Goal: Transaction & Acquisition: Purchase product/service

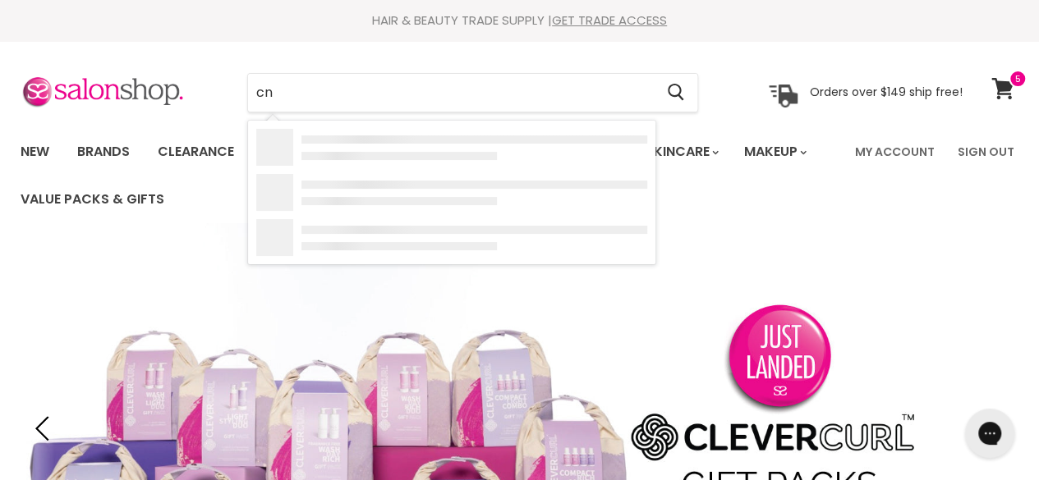
type input "cnd"
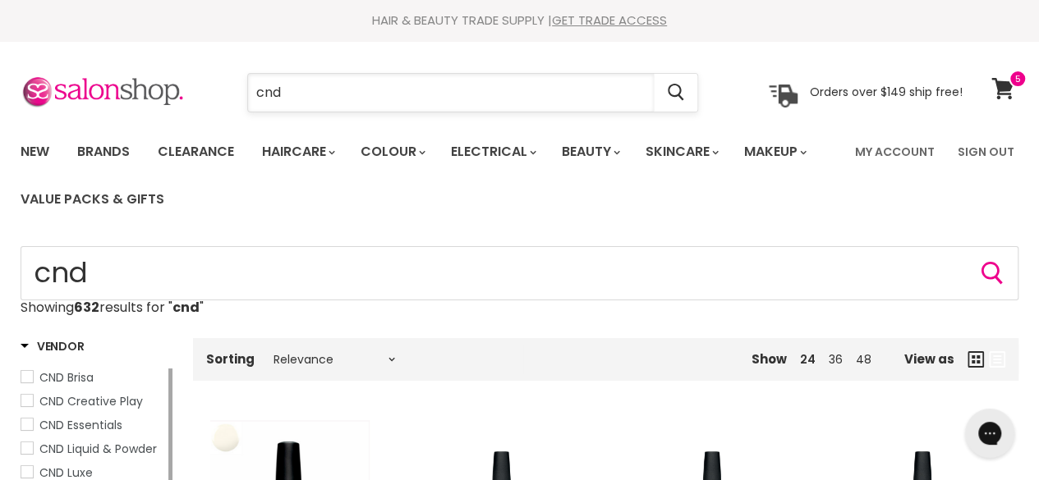
click at [332, 97] on input "cnd" at bounding box center [451, 93] width 406 height 38
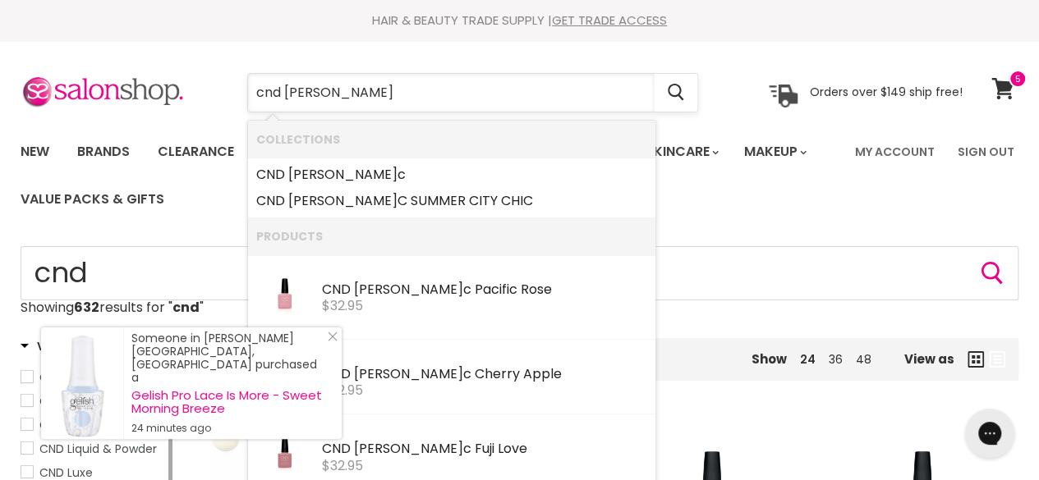
type input "cnd shellac"
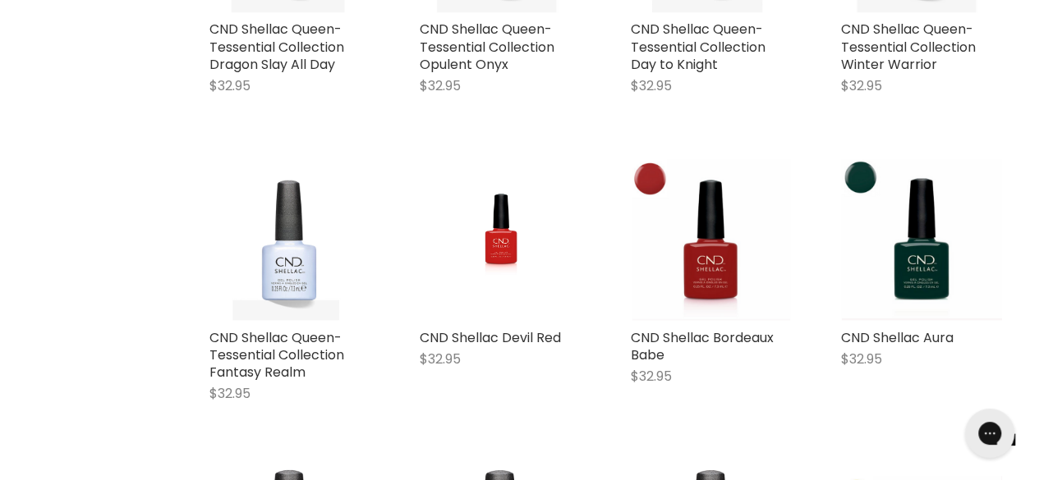
scroll to position [1511, 0]
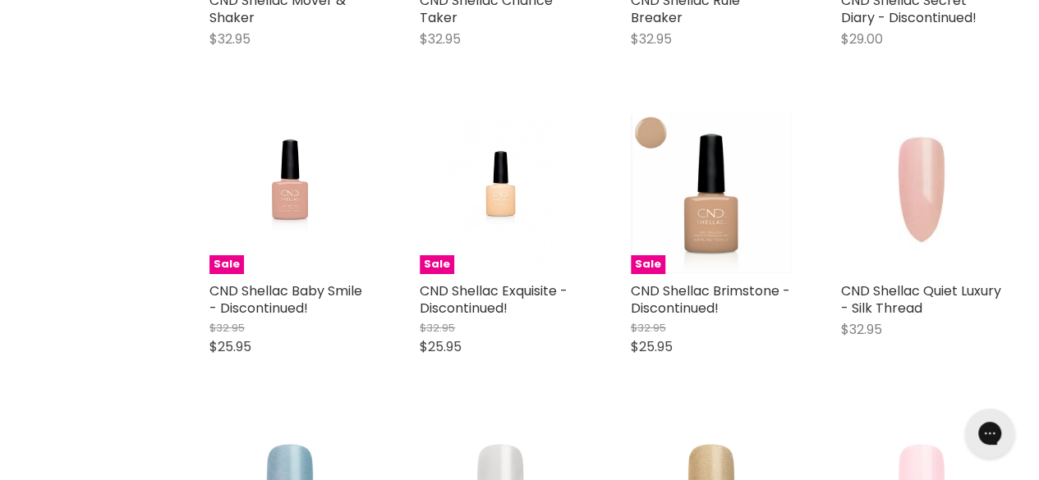
scroll to position [3044, 0]
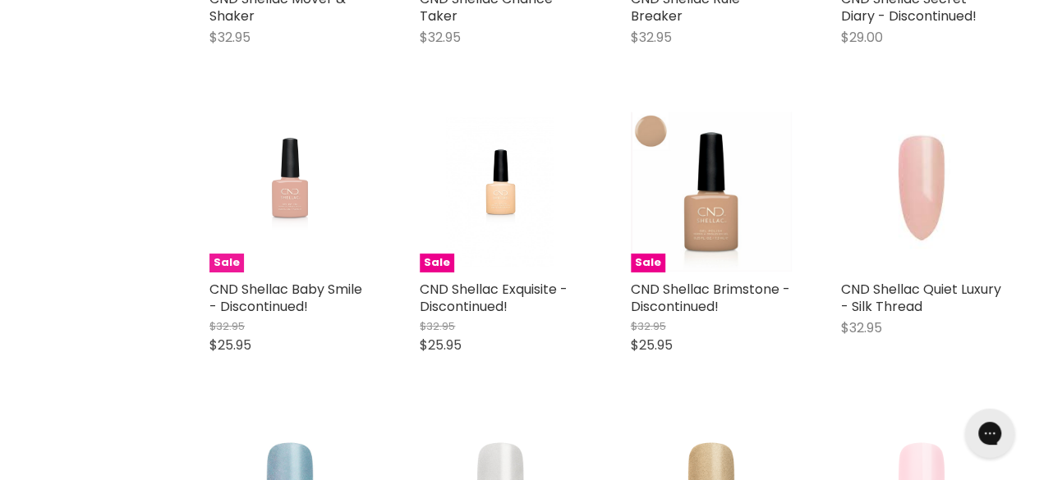
click at [286, 154] on img "Main content" at bounding box center [291, 192] width 108 height 161
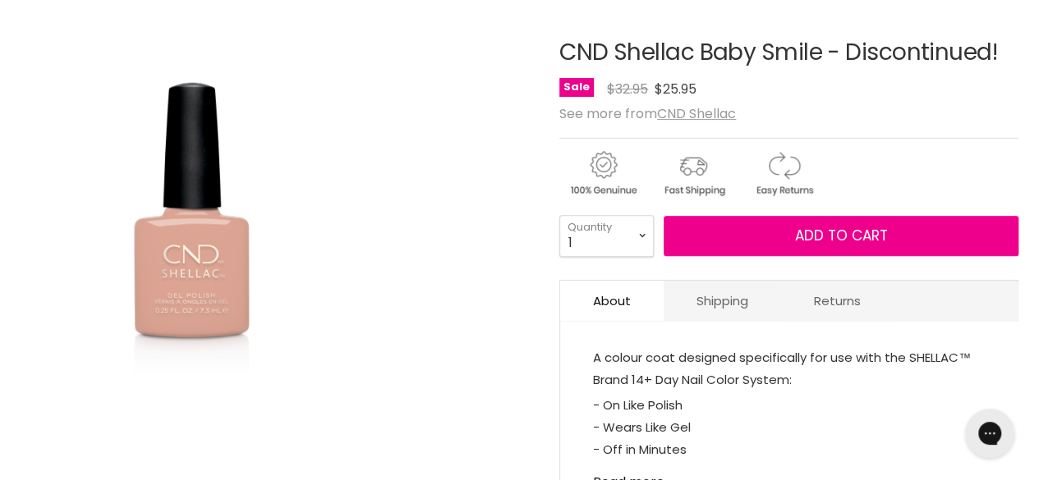
click at [296, 286] on img "CND Shellac Baby Smile - Discontinued! image. Click or Scroll to Zoom." at bounding box center [192, 255] width 342 height 514
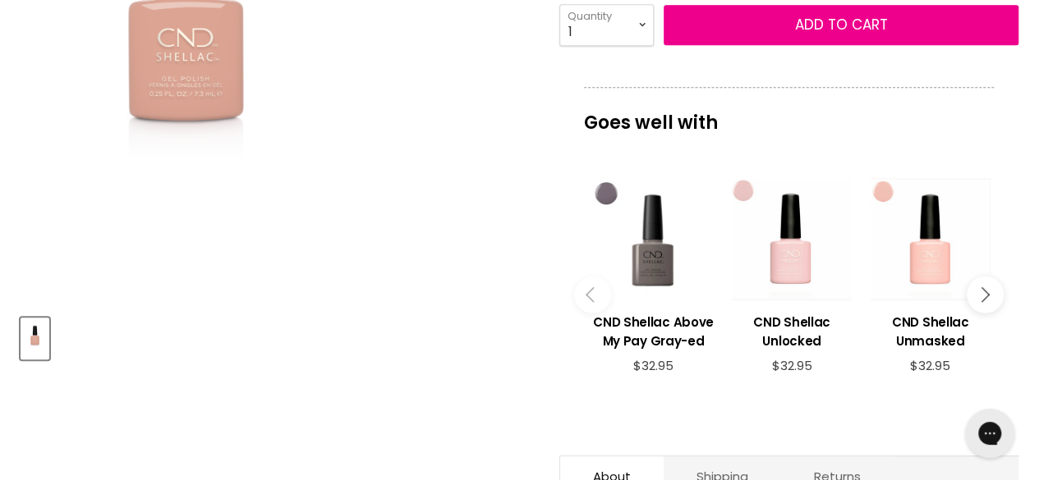
scroll to position [463, 0]
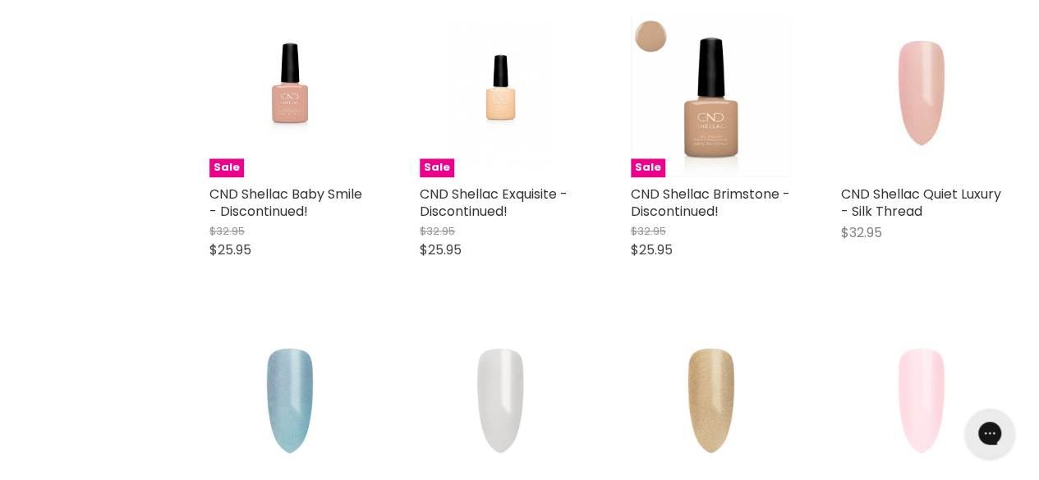
scroll to position [1295, 0]
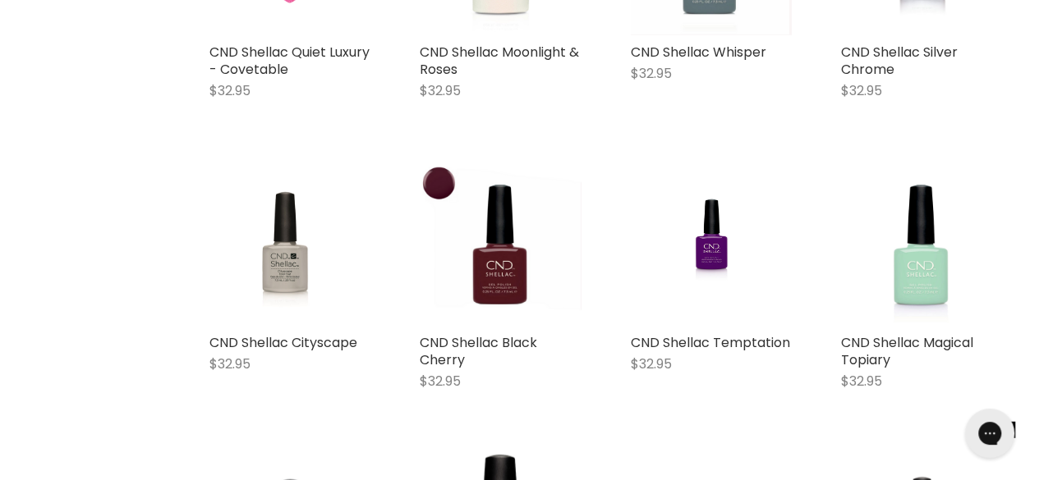
scroll to position [2040, 0]
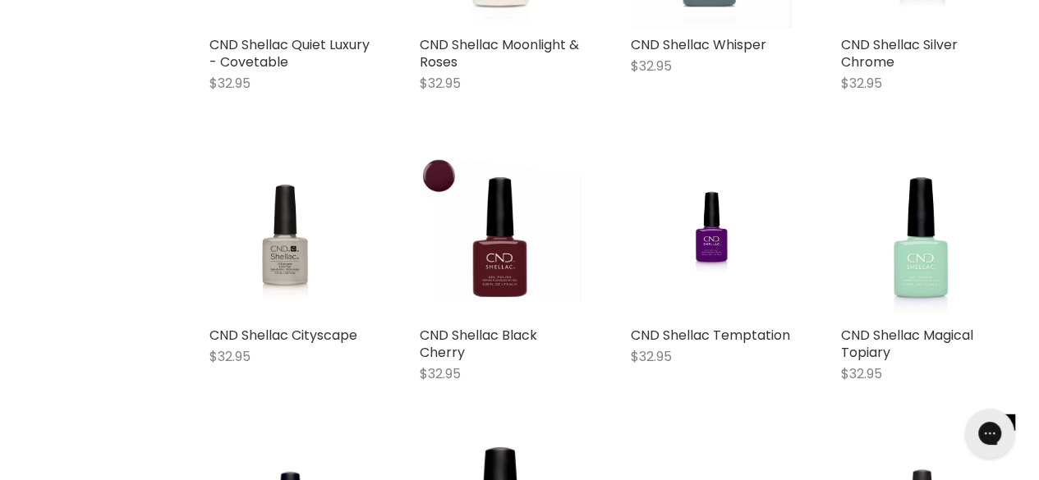
click at [157, 298] on div "Home Search results for “cnd shellac” (229) cnd shellac Showing 229 results for…" at bounding box center [519, 36] width 1039 height 3661
click at [148, 277] on div "Home Search results for “cnd shellac” (229) cnd shellac Showing 229 results for…" at bounding box center [519, 36] width 1039 height 3661
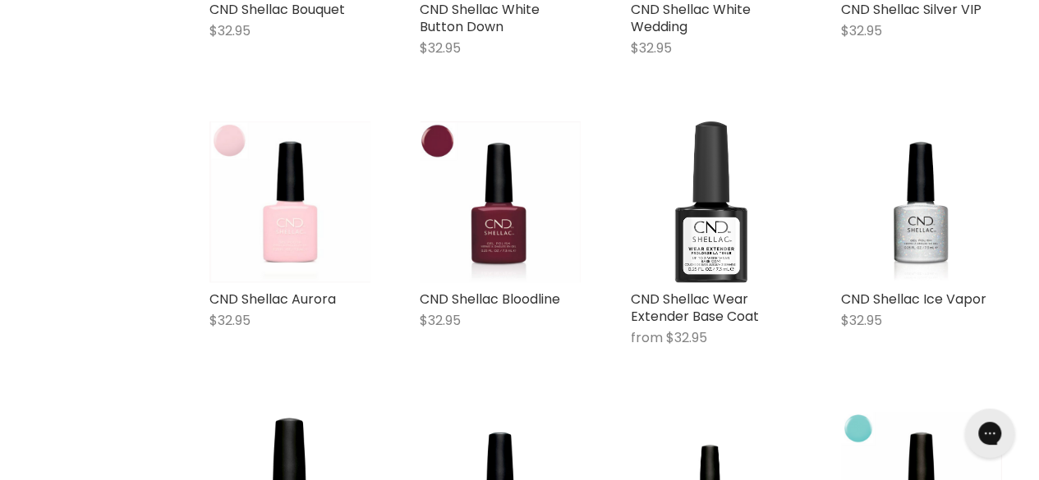
scroll to position [3238, 0]
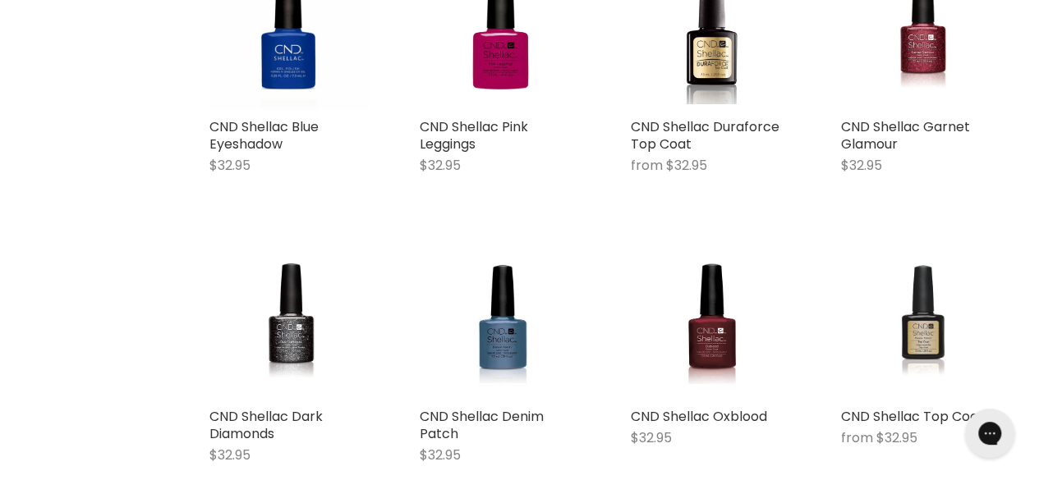
scroll to position [4866, 0]
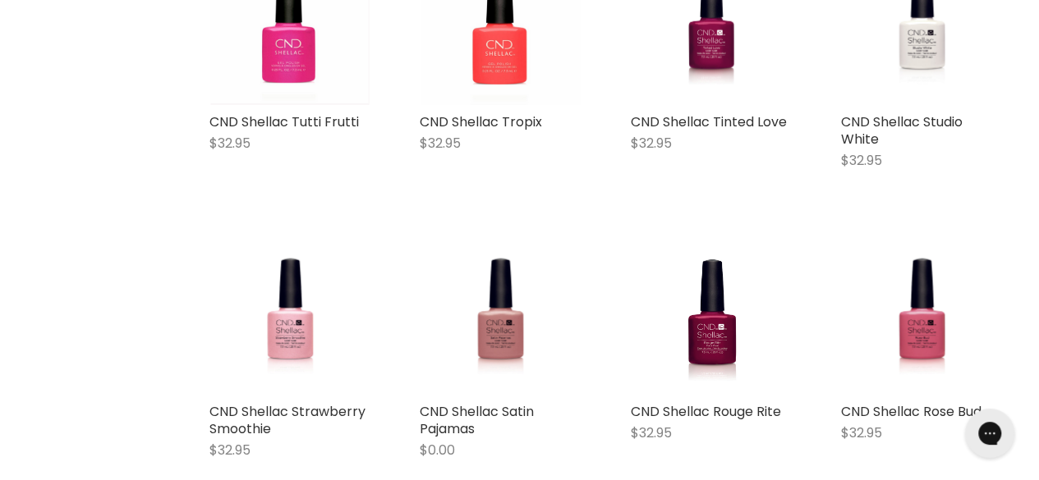
scroll to position [5740, 0]
click at [969, 402] on link "CND Shellac Rose Bud" at bounding box center [911, 411] width 140 height 19
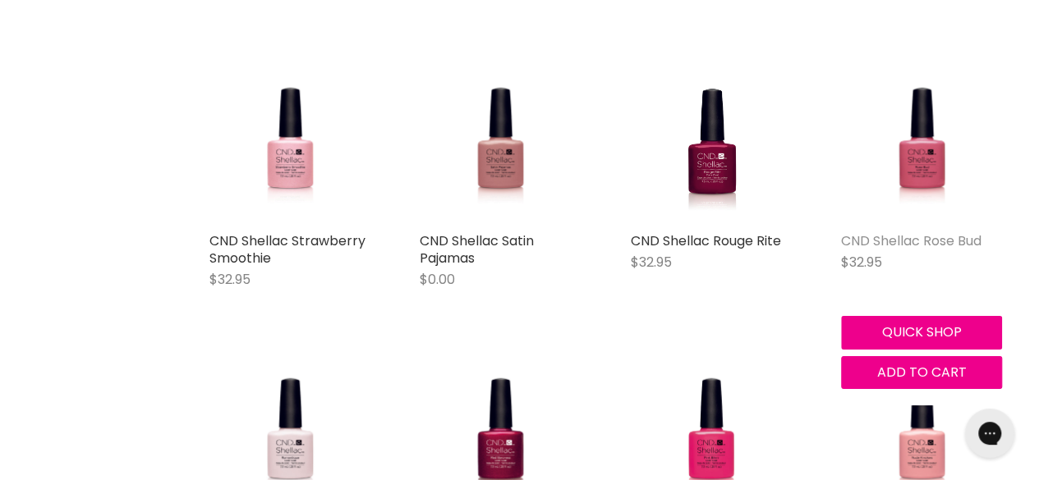
scroll to position [5913, 0]
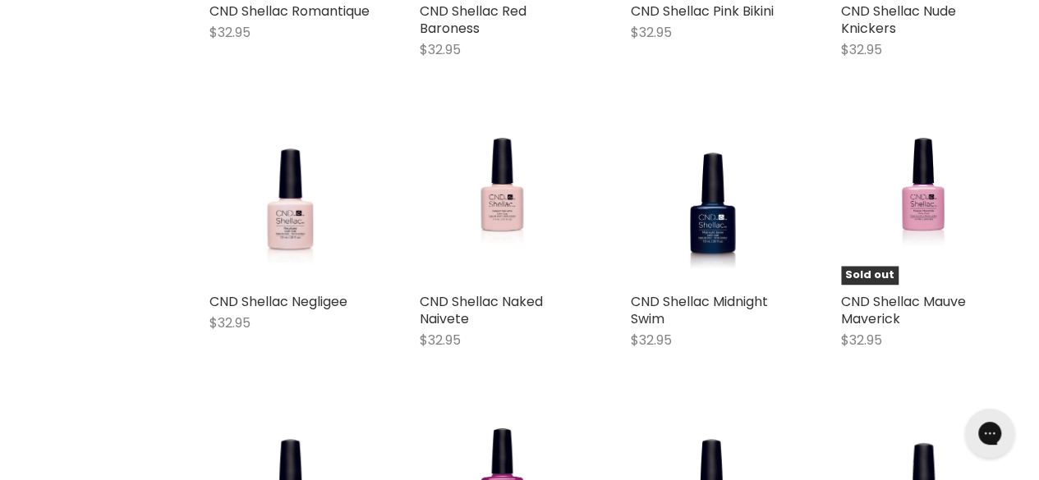
scroll to position [1173, 0]
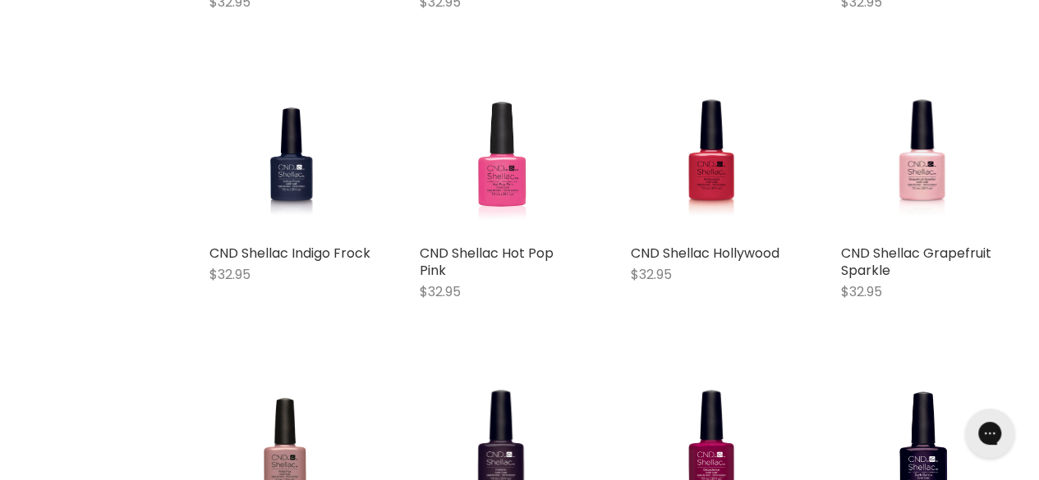
scroll to position [1790, 0]
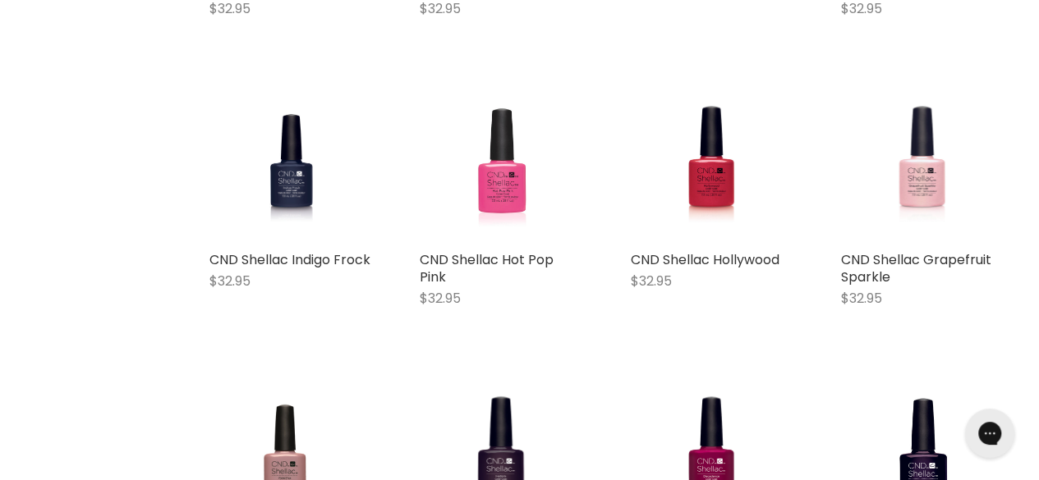
click at [922, 182] on img "Main content" at bounding box center [921, 162] width 105 height 161
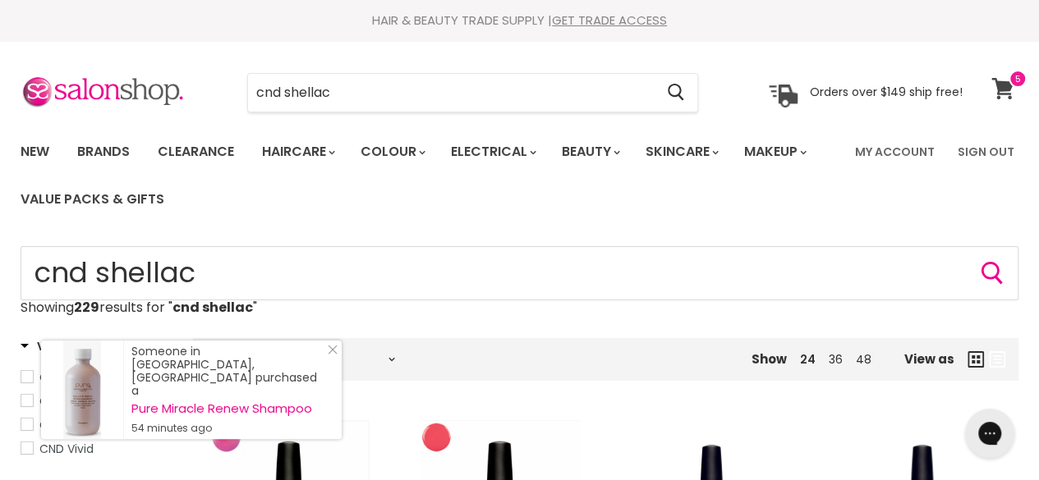
click at [1010, 80] on span at bounding box center [1018, 79] width 18 height 18
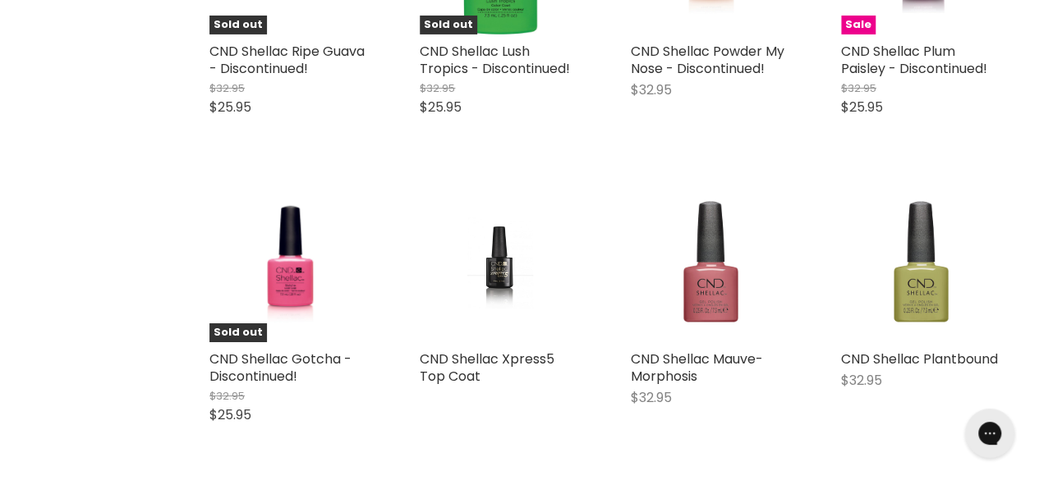
scroll to position [2855, 0]
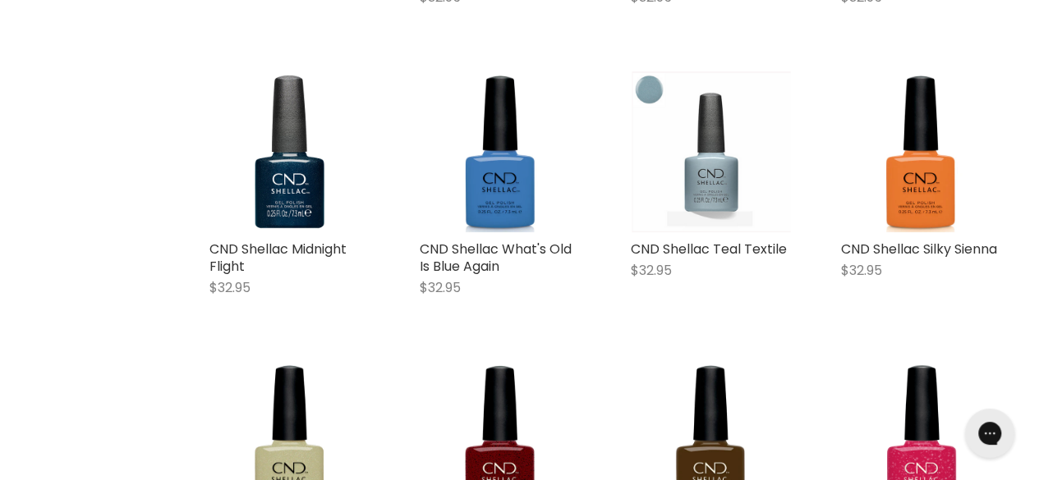
scroll to position [3840, 0]
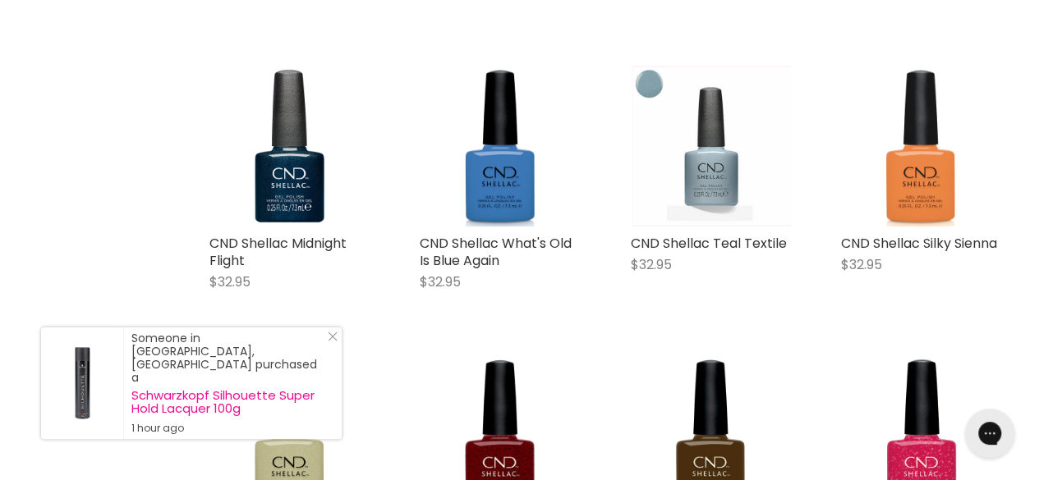
click at [915, 176] on img "Main content" at bounding box center [921, 145] width 161 height 161
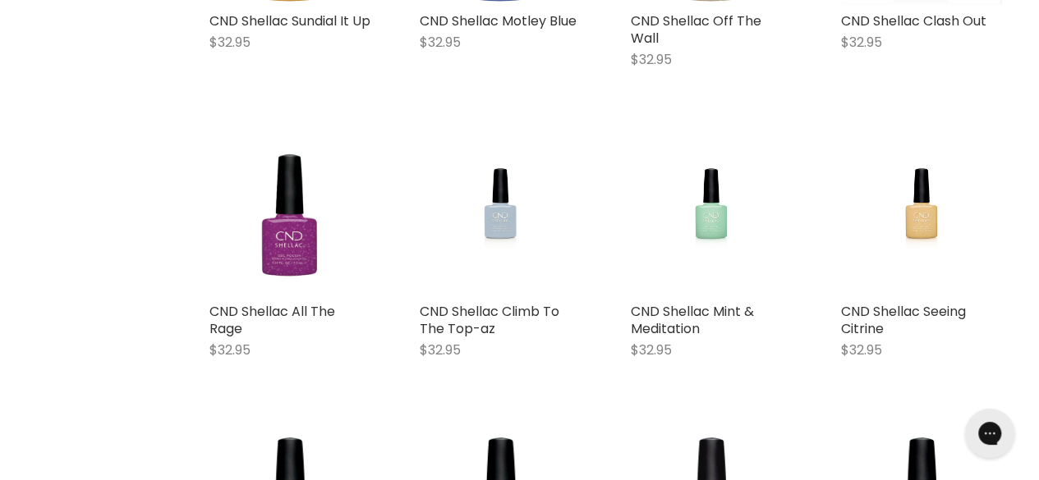
scroll to position [1158, 0]
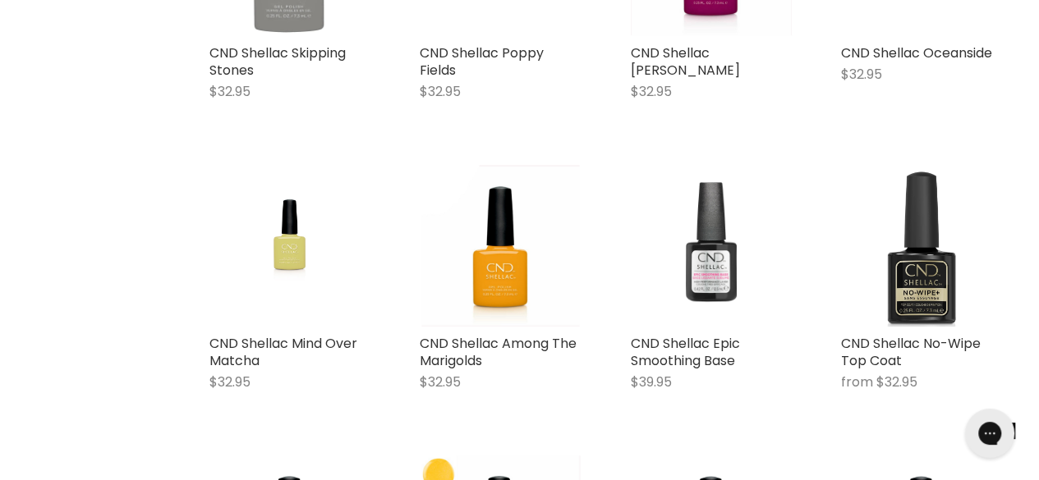
scroll to position [3178, 0]
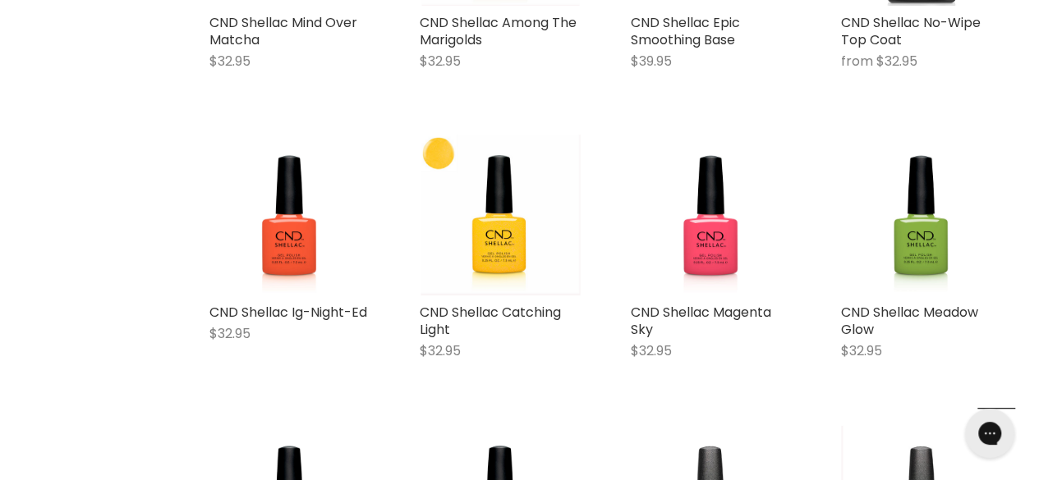
scroll to position [3470, 0]
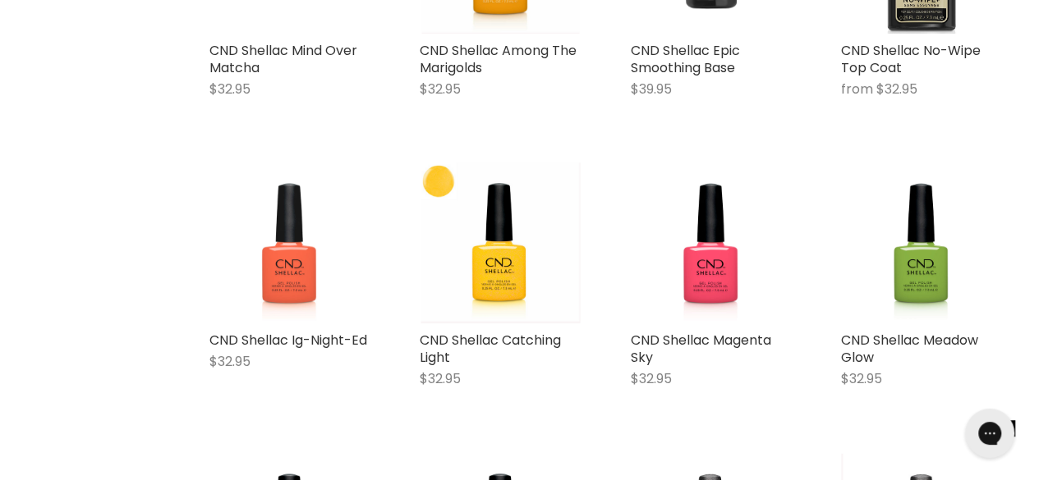
click at [281, 273] on img "Main content" at bounding box center [289, 243] width 161 height 161
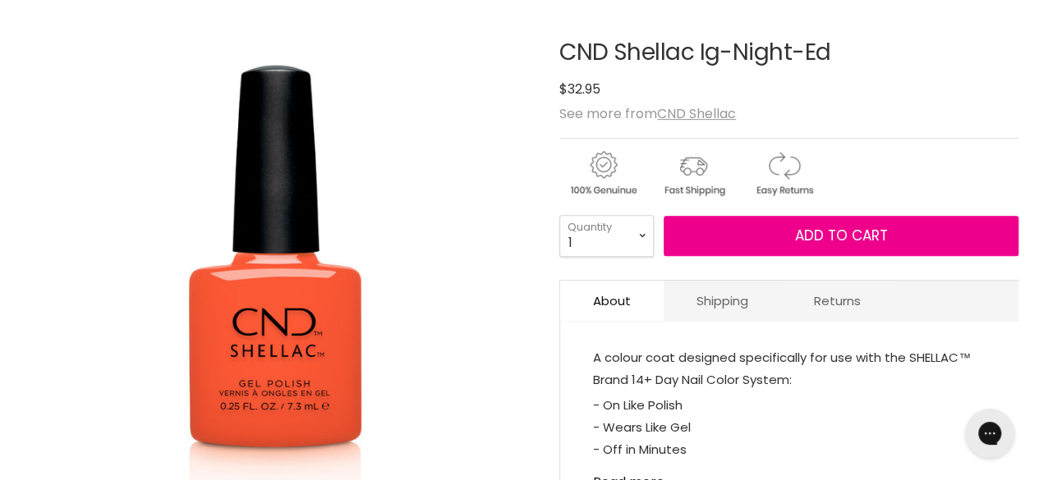
scroll to position [235, 0]
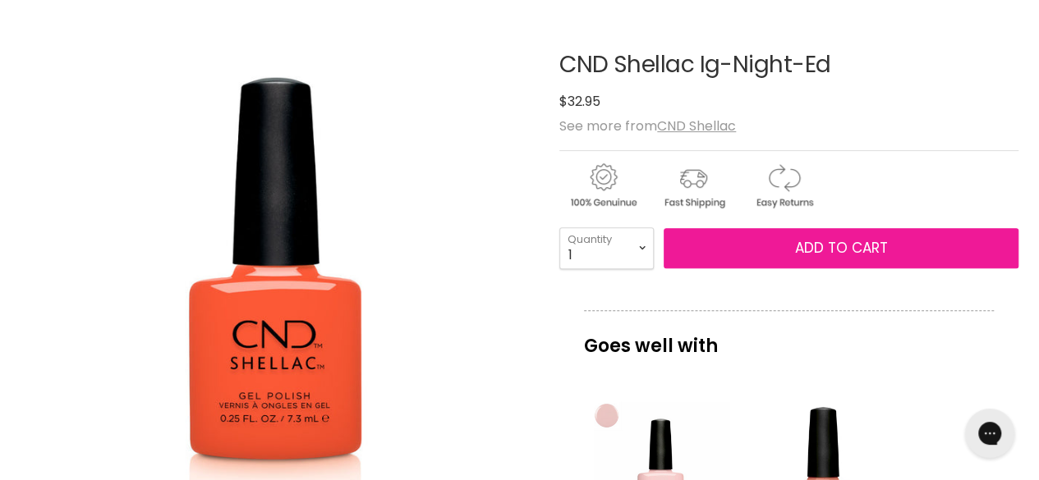
click at [822, 254] on span "Add to cart" at bounding box center [841, 248] width 93 height 20
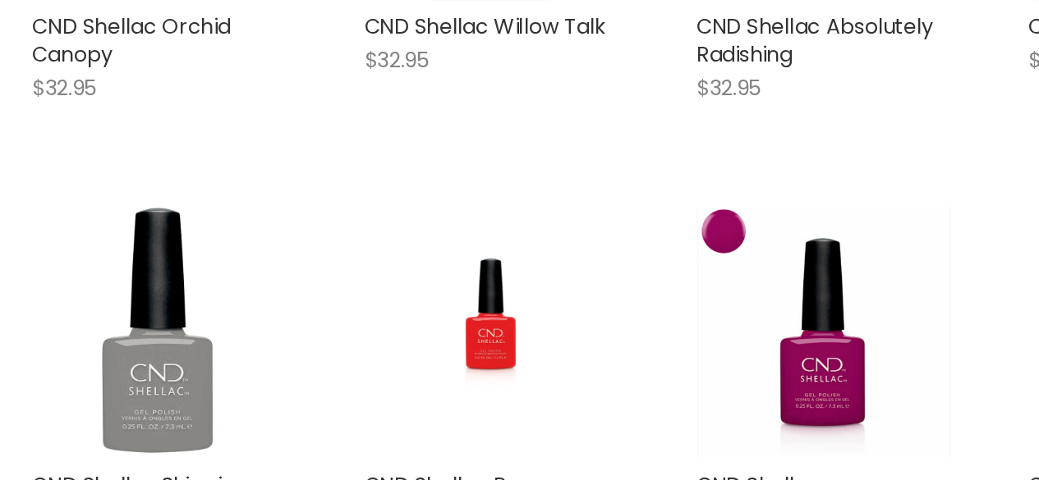
scroll to position [1006, 0]
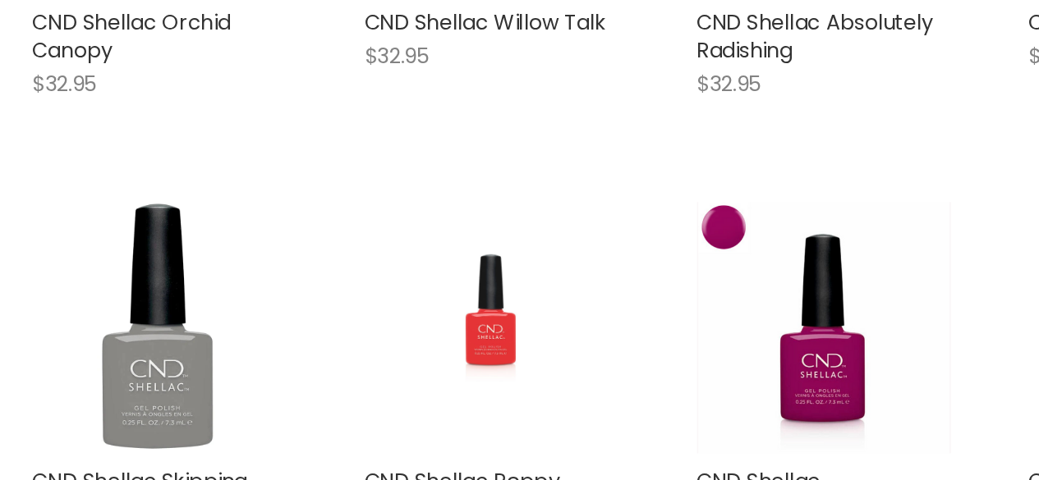
click at [494, 374] on img "Main content" at bounding box center [501, 383] width 116 height 161
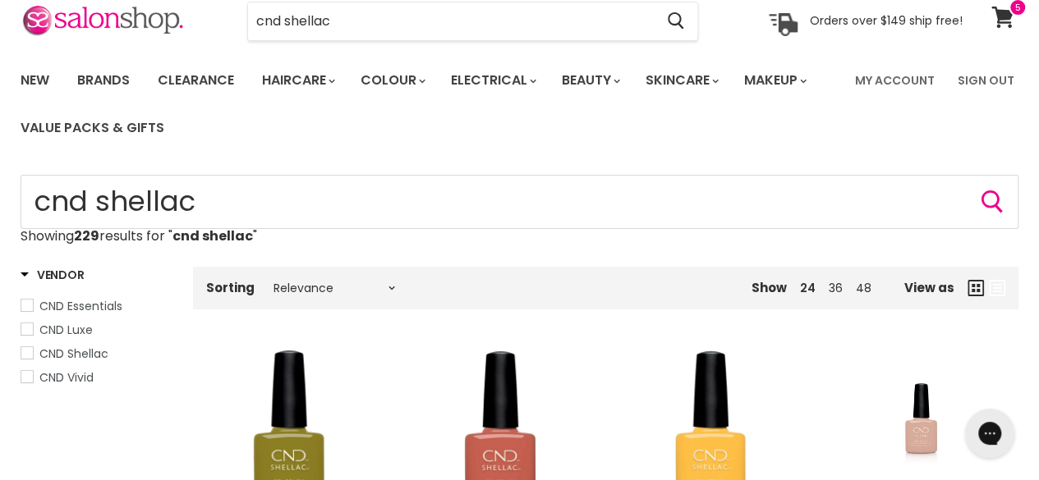
scroll to position [68, 0]
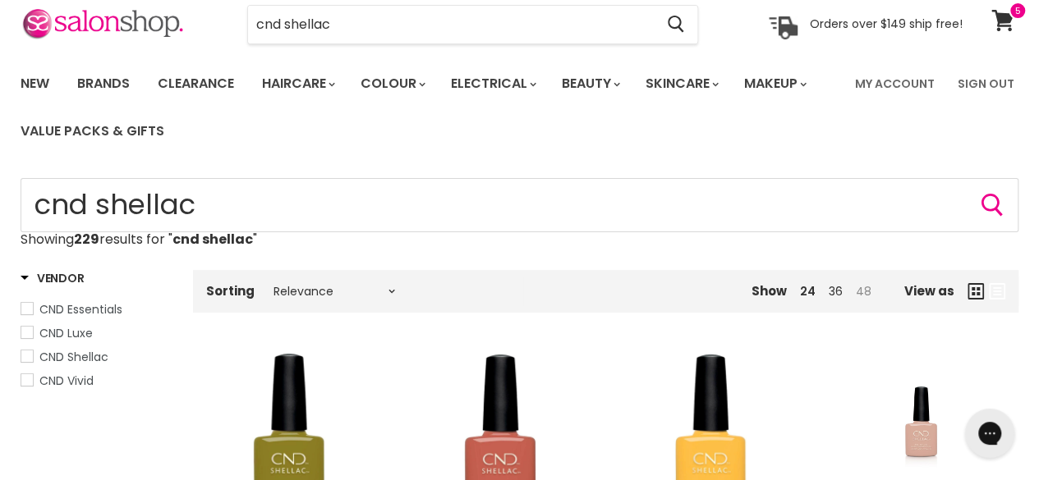
click at [865, 287] on link "48" at bounding box center [864, 291] width 16 height 16
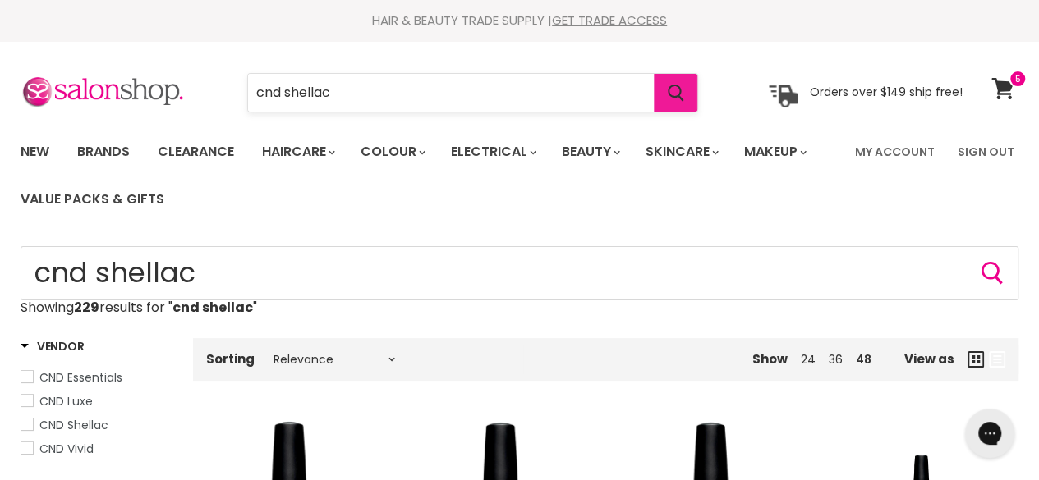
click at [675, 97] on icon "Search" at bounding box center [676, 93] width 16 height 17
click at [654, 74] on button "Search" at bounding box center [676, 93] width 44 height 38
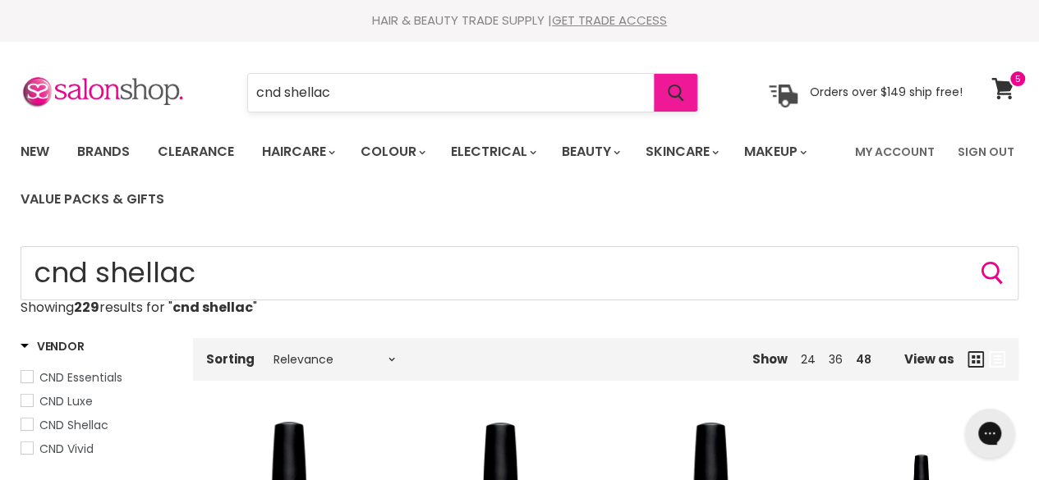
click at [654, 74] on button "Search" at bounding box center [676, 93] width 44 height 38
click at [985, 264] on icon "Search" at bounding box center [991, 273] width 21 height 22
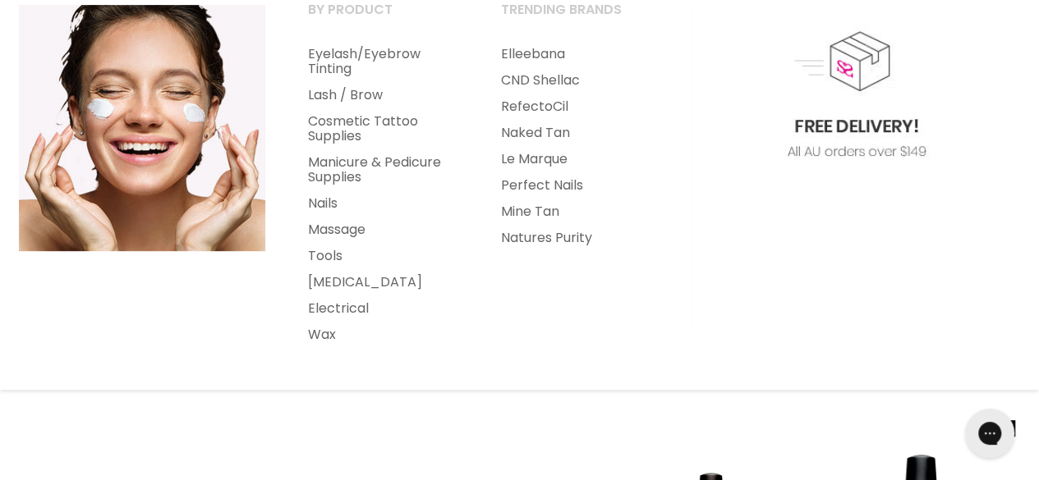
scroll to position [258, 0]
click at [329, 208] on link "Nails" at bounding box center [382, 204] width 190 height 26
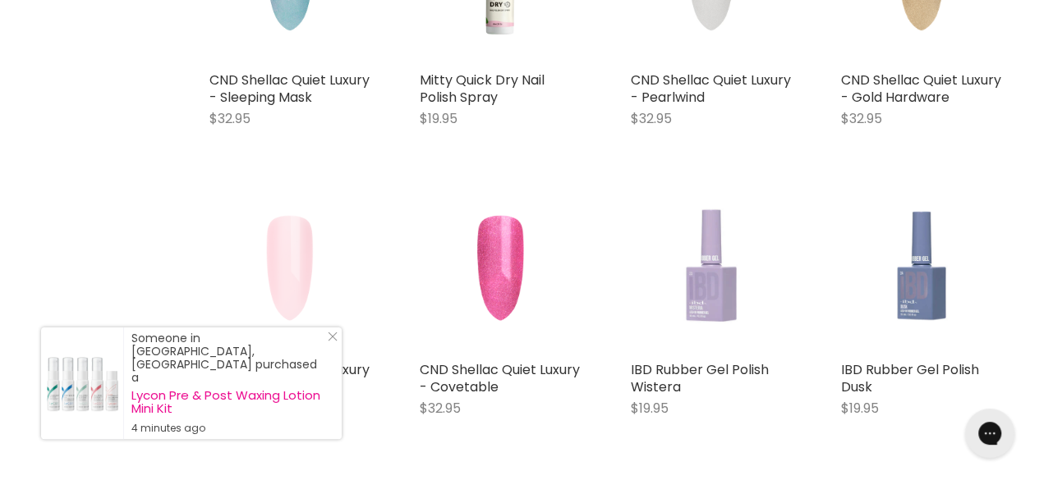
scroll to position [1721, 0]
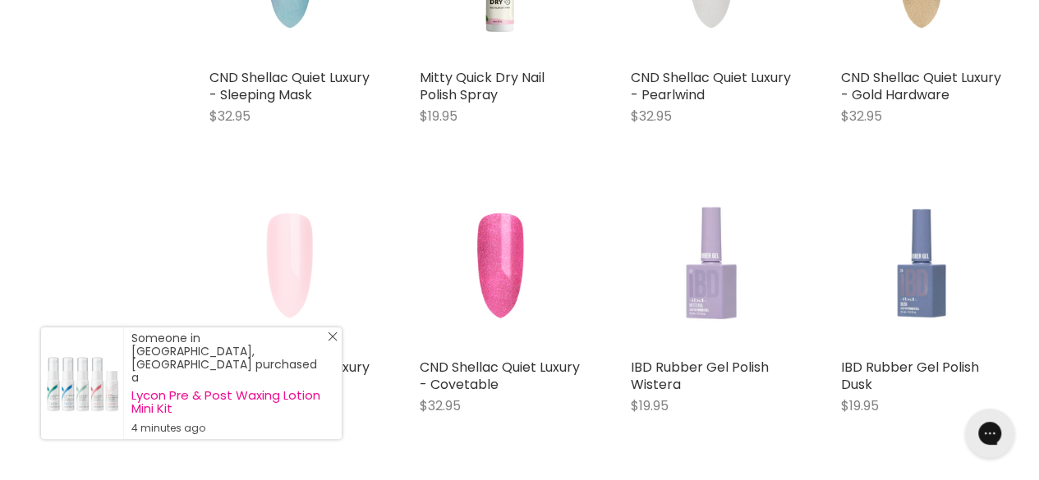
click at [332, 341] on line "Close Icon" at bounding box center [333, 337] width 8 height 8
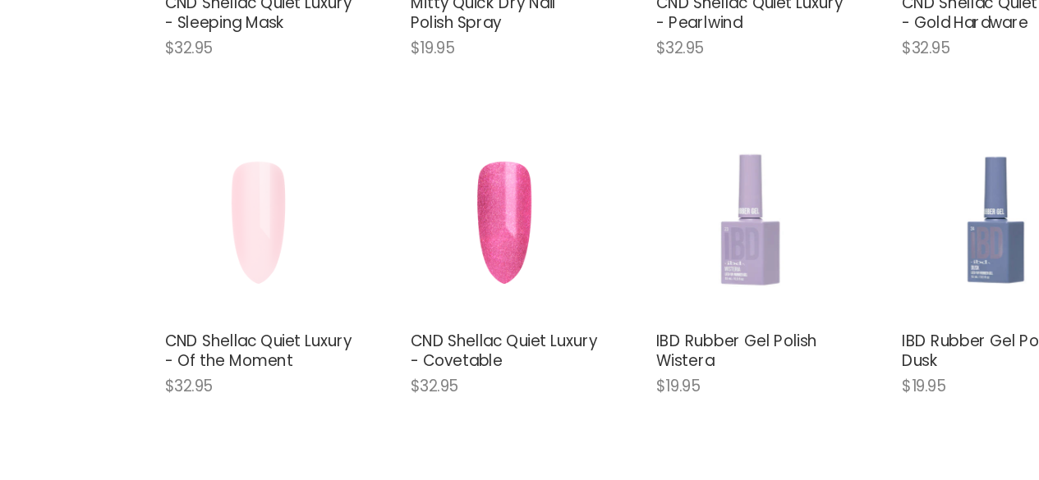
scroll to position [1726, 0]
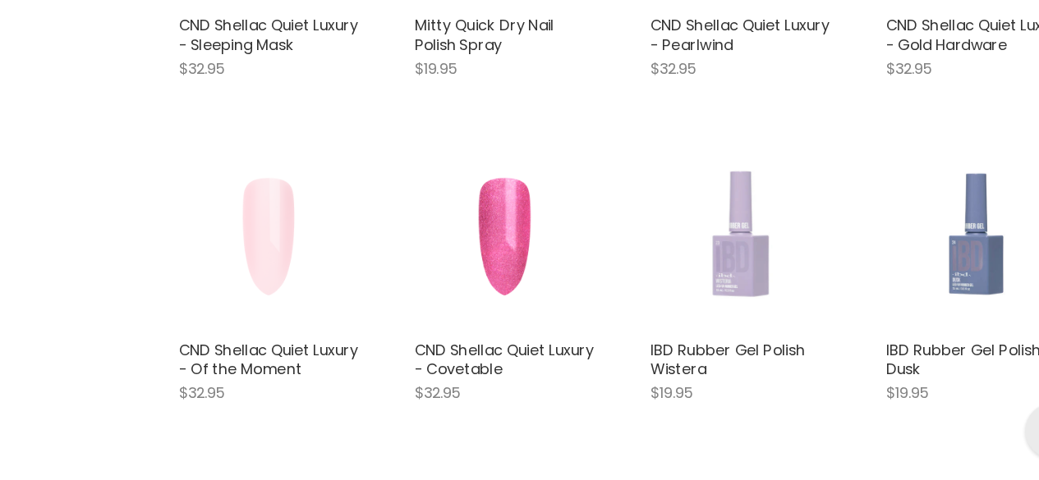
click at [710, 281] on img "Main content" at bounding box center [711, 264] width 161 height 161
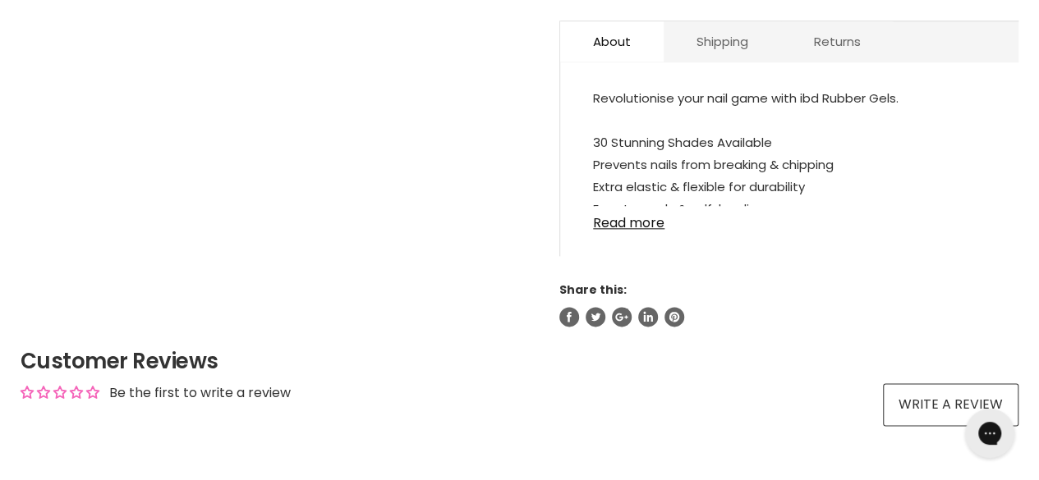
scroll to position [874, 0]
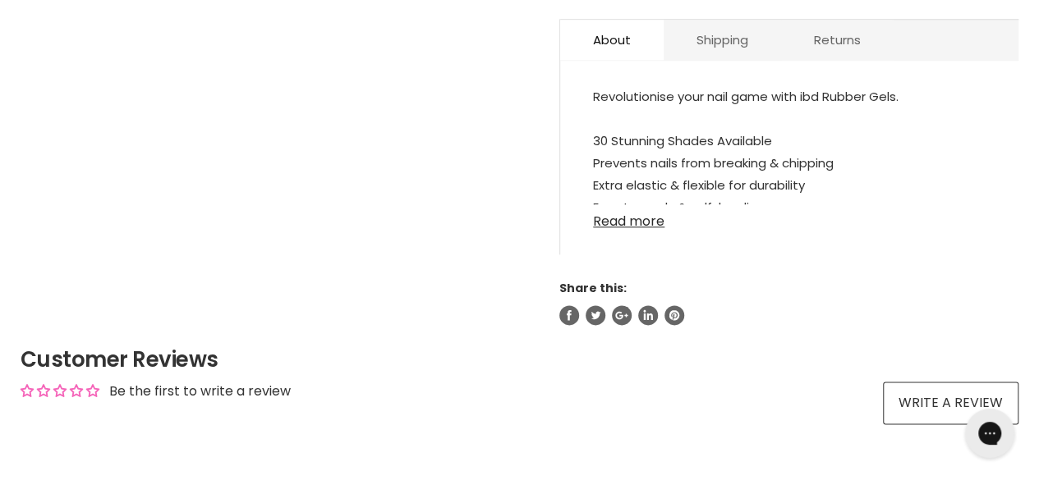
click at [620, 223] on link "Read more" at bounding box center [789, 217] width 393 height 25
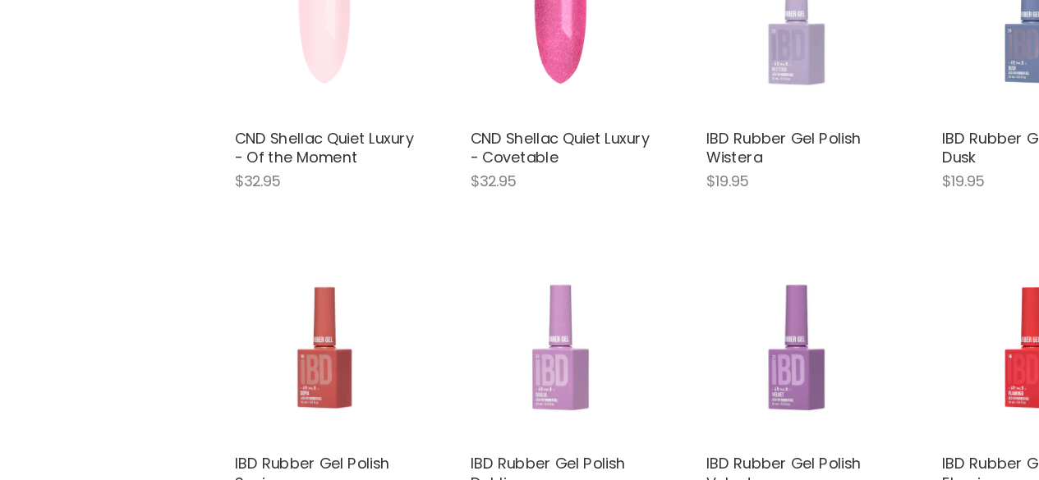
scroll to position [1971, 0]
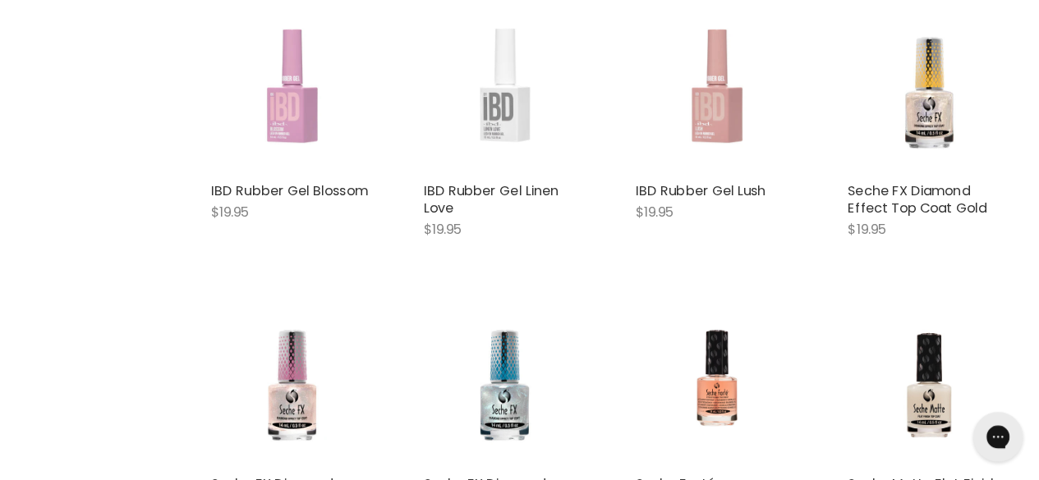
scroll to position [3348, 0]
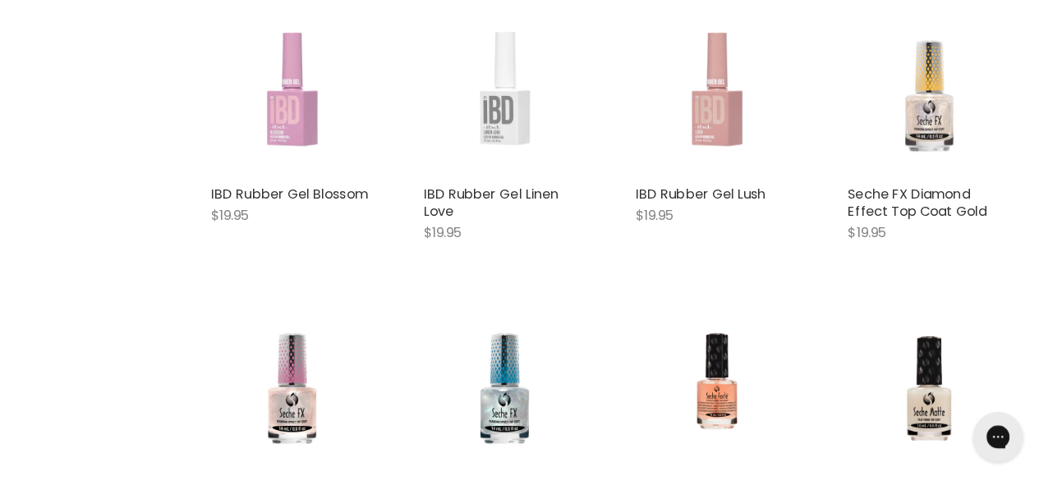
click at [924, 118] on img "Main content" at bounding box center [921, 95] width 161 height 161
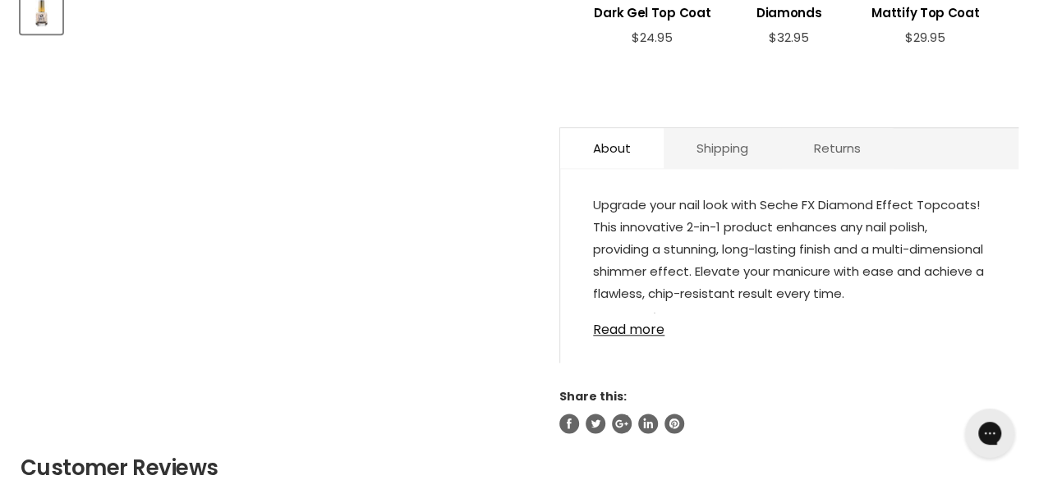
scroll to position [786, 0]
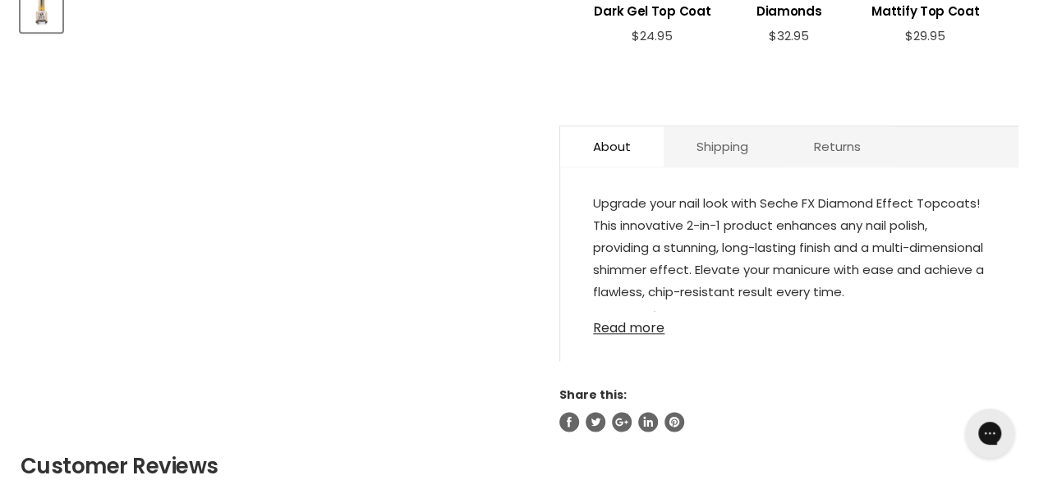
click at [629, 325] on link "Read more" at bounding box center [789, 323] width 393 height 25
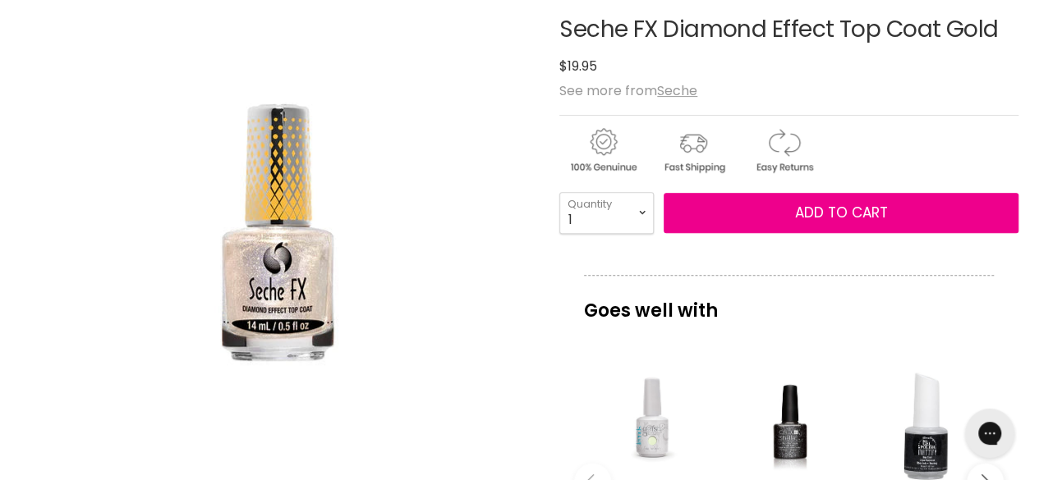
scroll to position [261, 0]
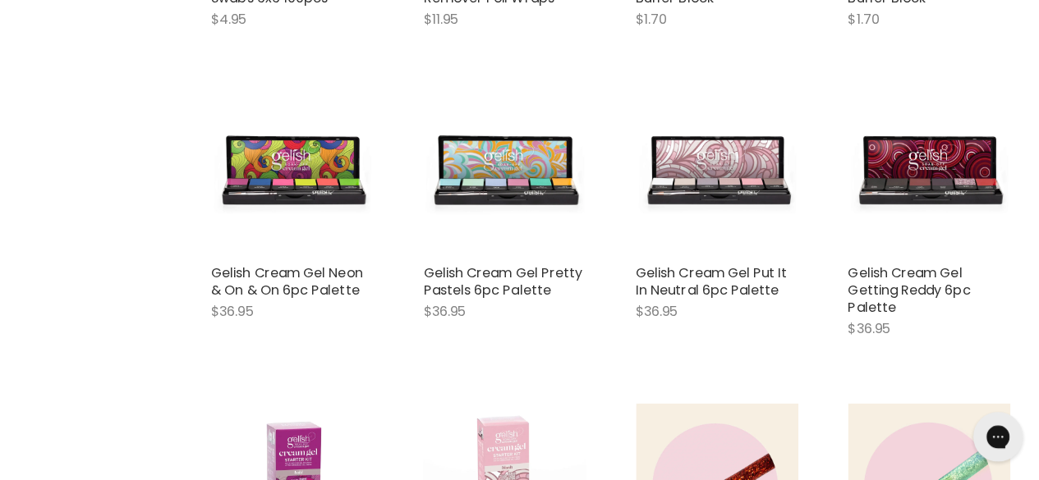
scroll to position [5696, 0]
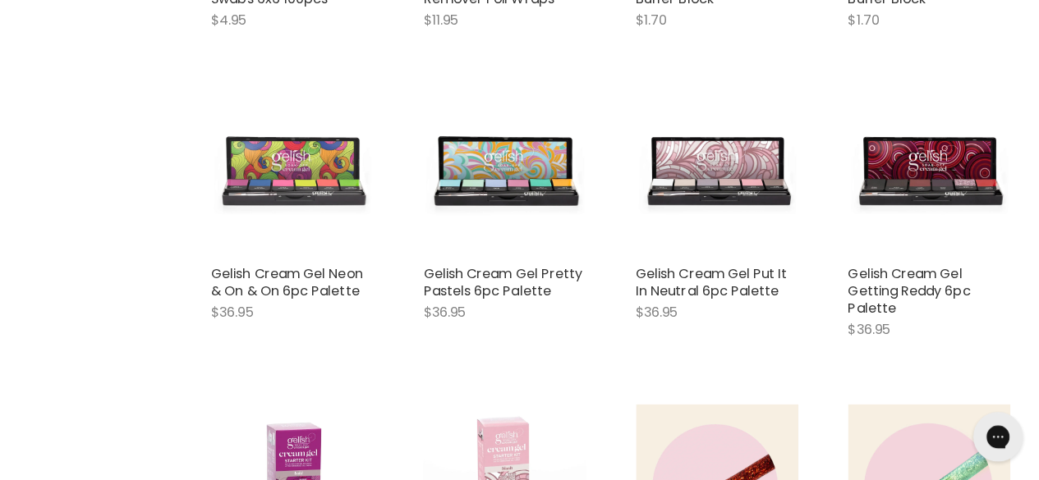
click at [286, 140] on img "Main content" at bounding box center [289, 174] width 161 height 161
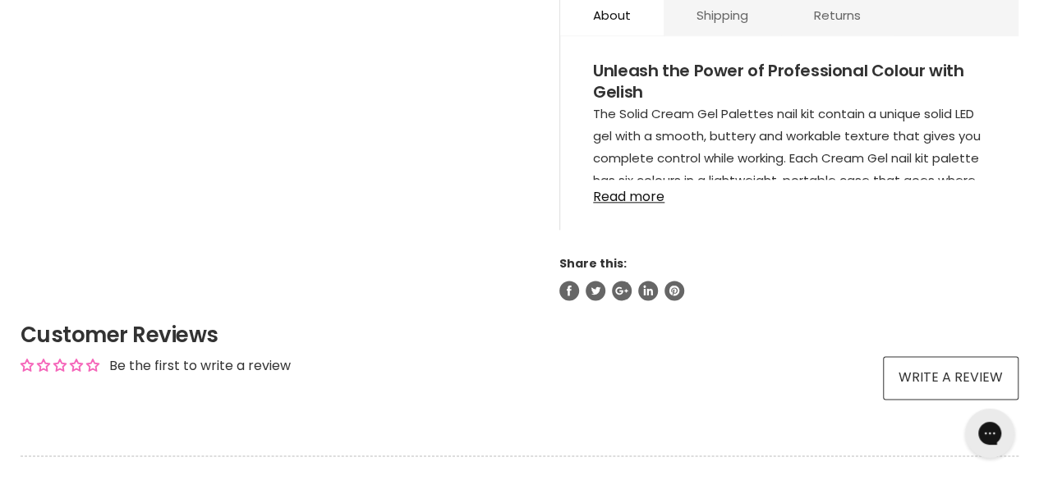
scroll to position [963, 0]
click at [623, 194] on link "Read more" at bounding box center [789, 191] width 393 height 25
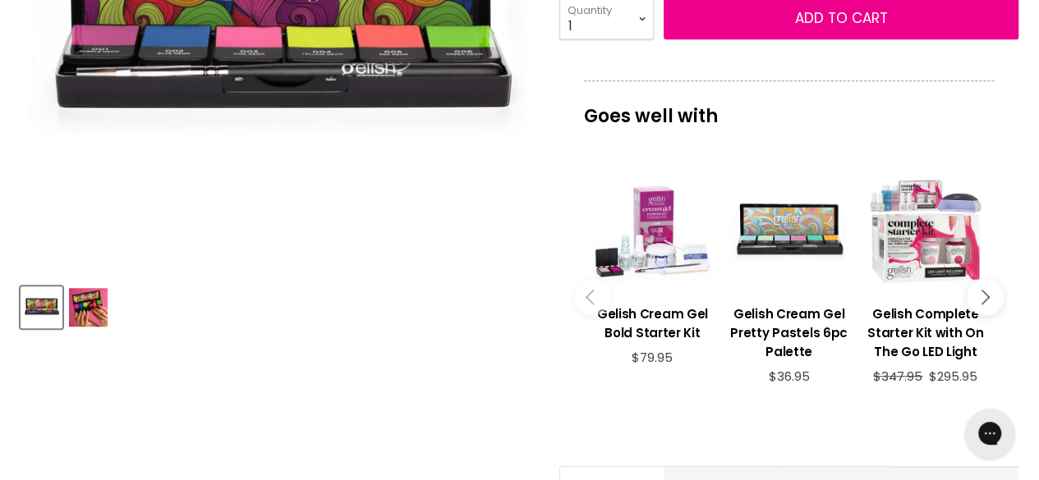
scroll to position [0, 0]
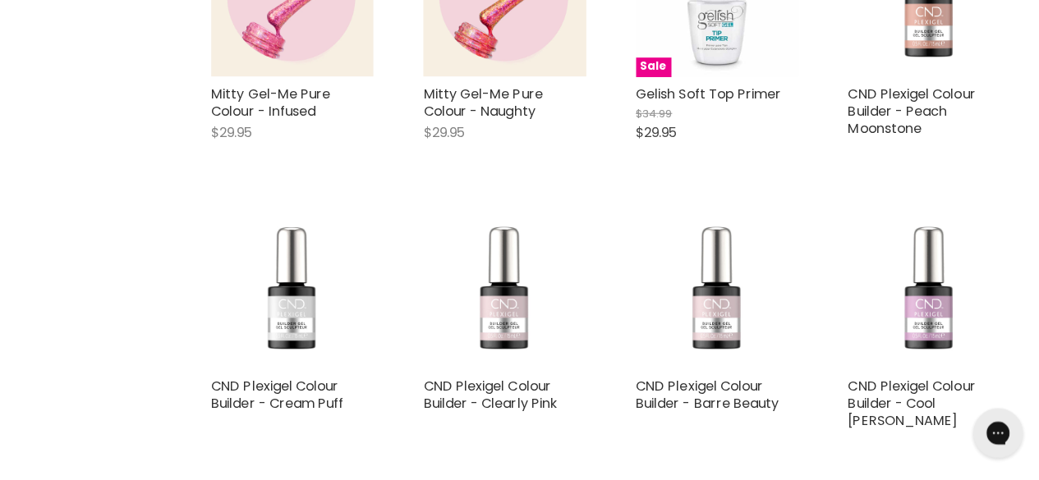
scroll to position [3260, 0]
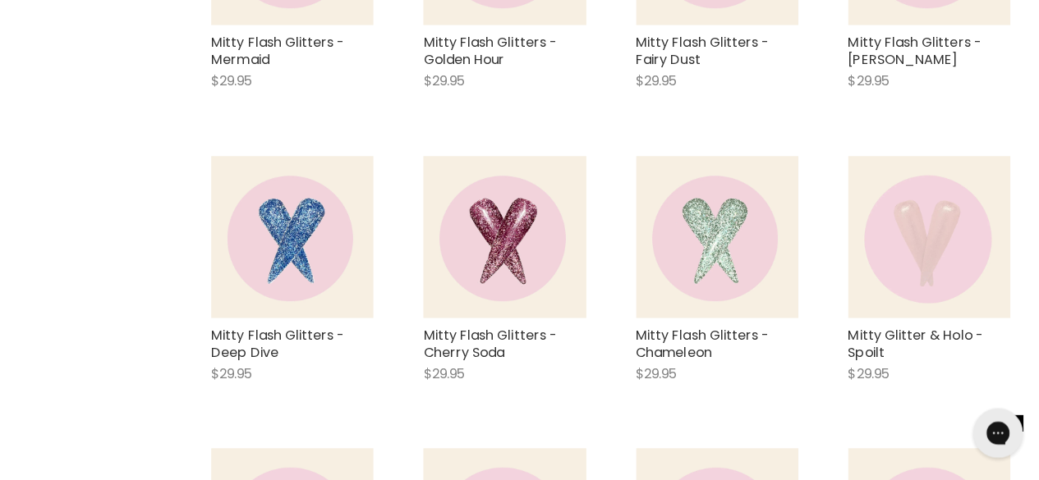
scroll to position [6945, 0]
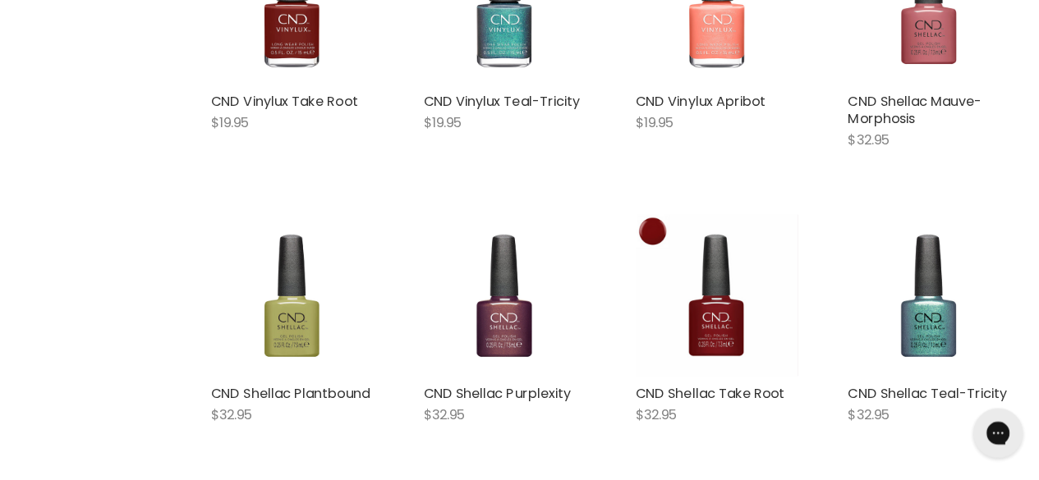
scroll to position [10459, 0]
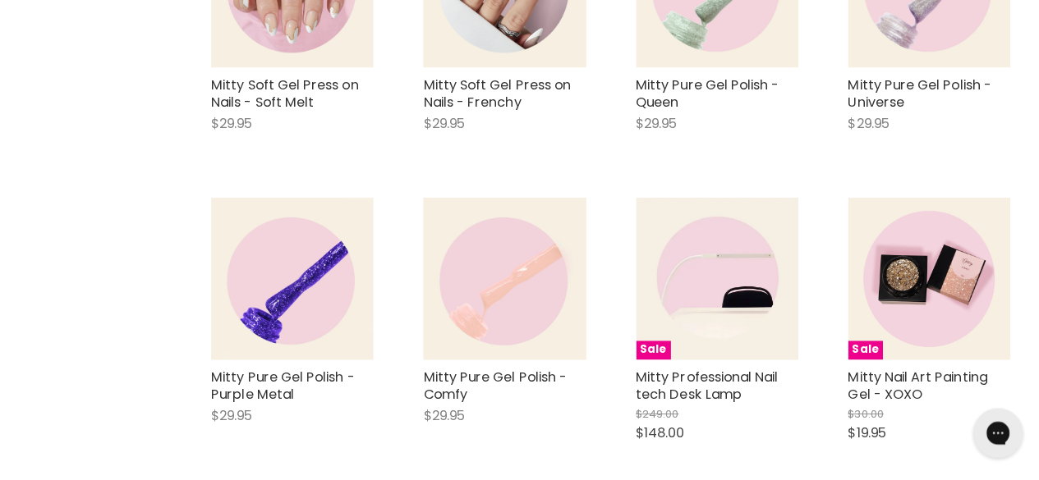
scroll to position [11328, 0]
click at [900, 200] on img "Main content" at bounding box center [921, 280] width 161 height 161
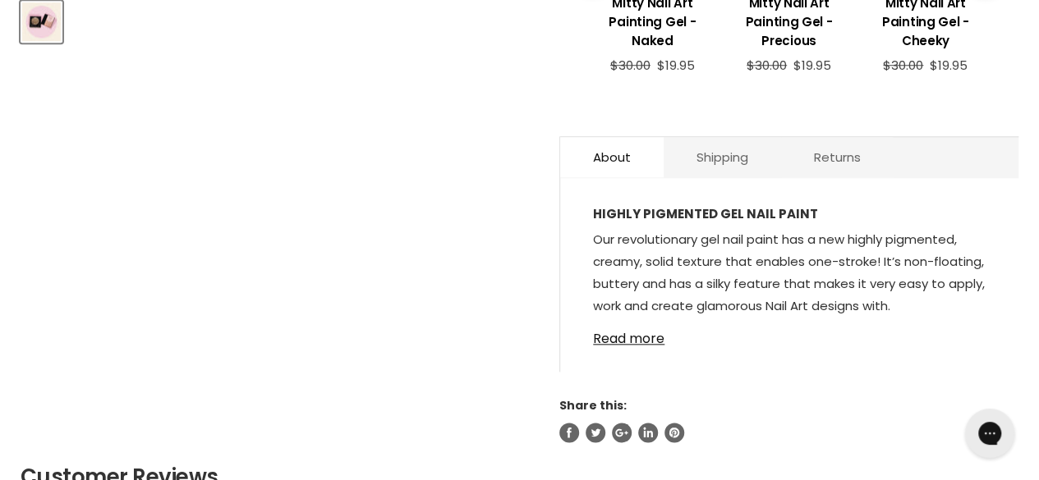
scroll to position [776, 0]
click at [624, 335] on link "Read more" at bounding box center [789, 333] width 393 height 25
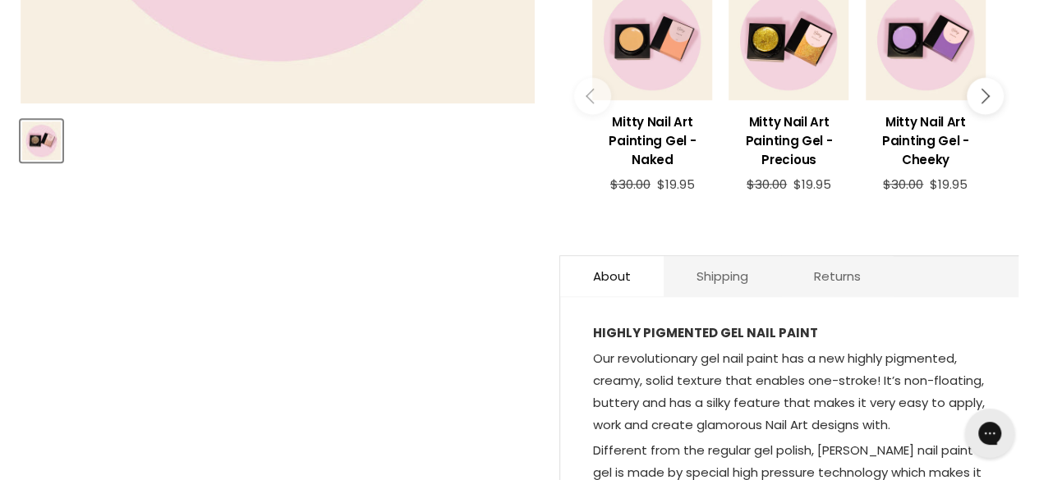
scroll to position [655, 0]
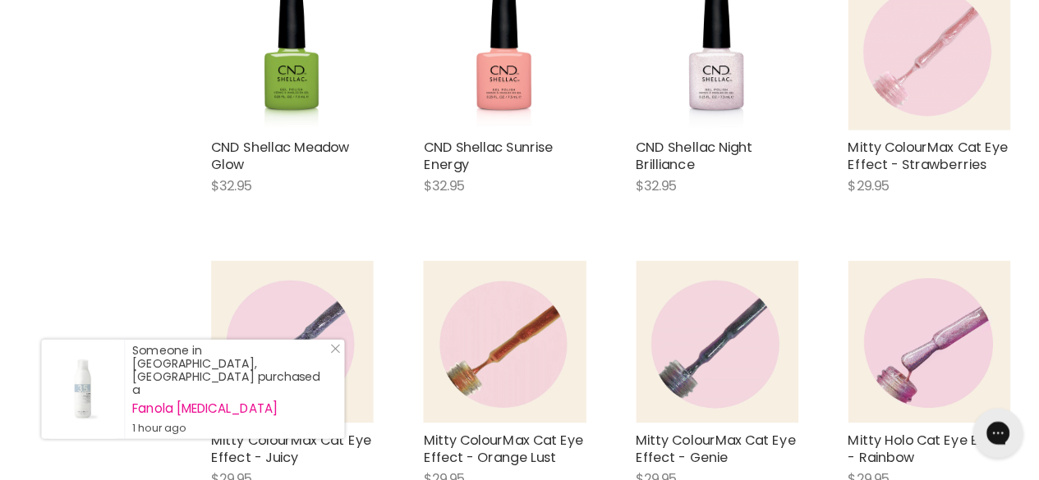
scroll to position [3217, 0]
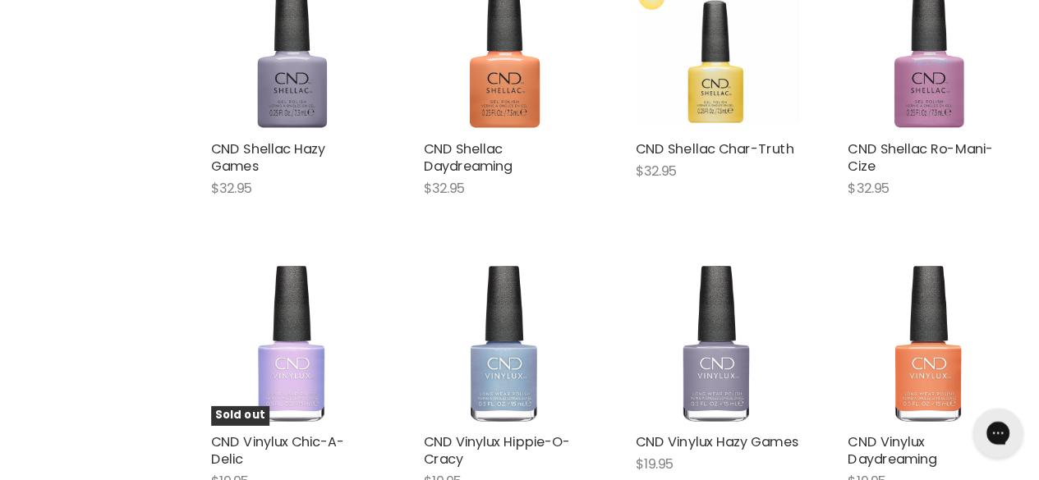
scroll to position [6860, 0]
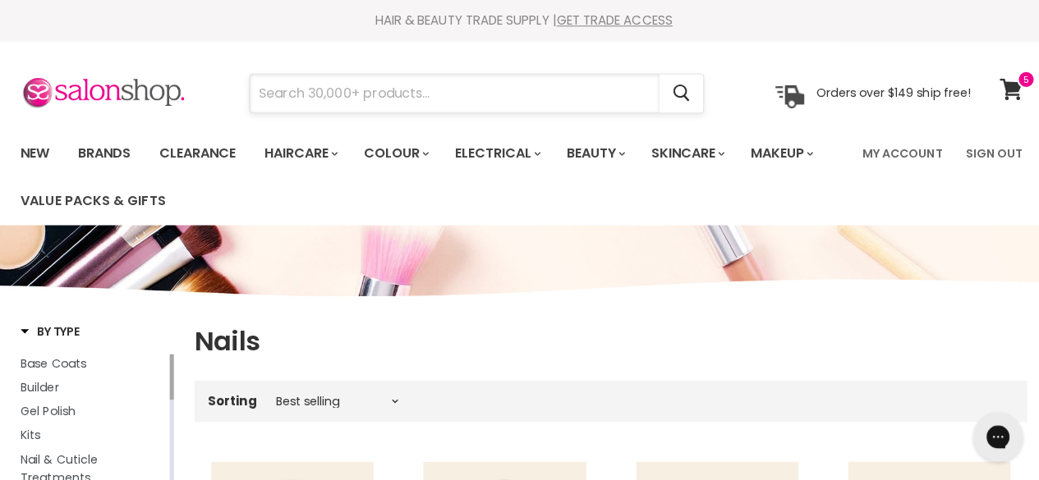
click at [364, 92] on input "Search" at bounding box center [451, 93] width 406 height 38
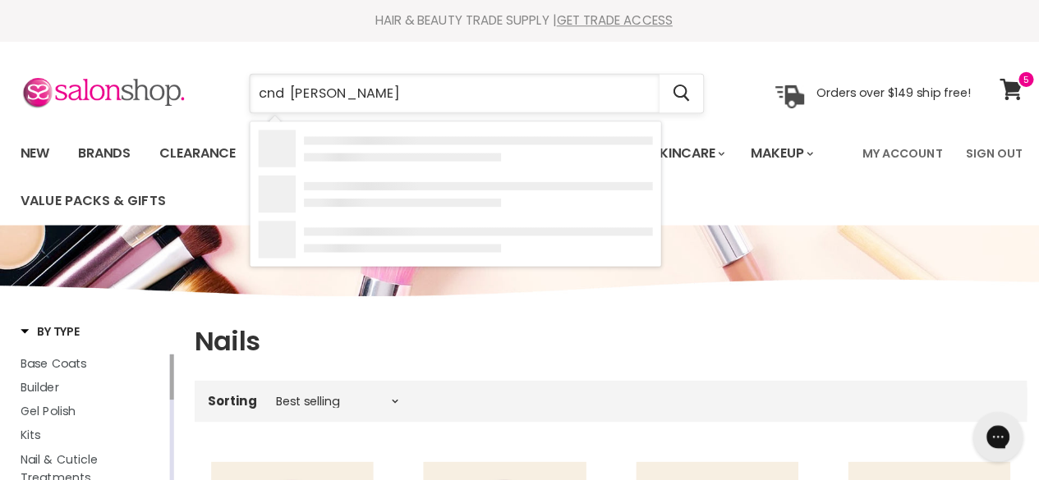
type input "cnd shellac"
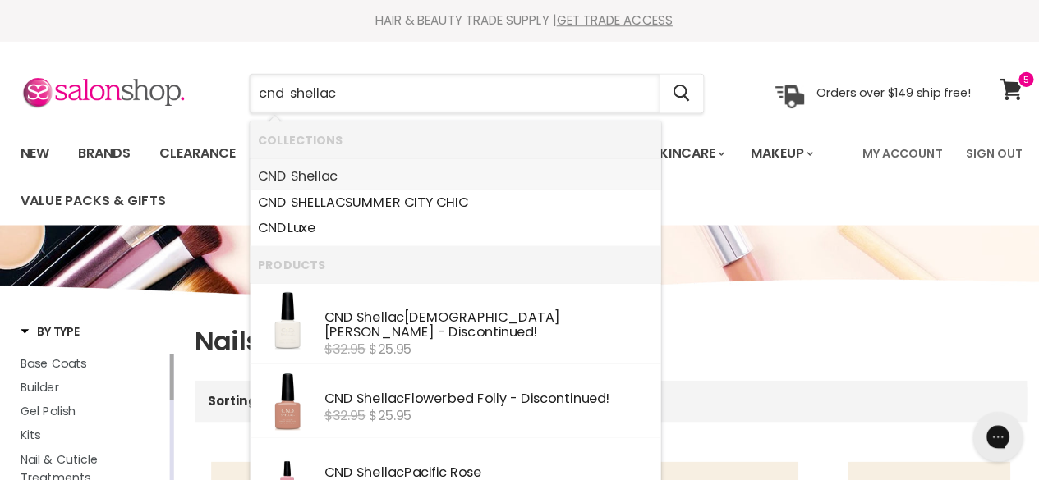
click at [287, 167] on link "CND Shellac" at bounding box center [451, 175] width 391 height 26
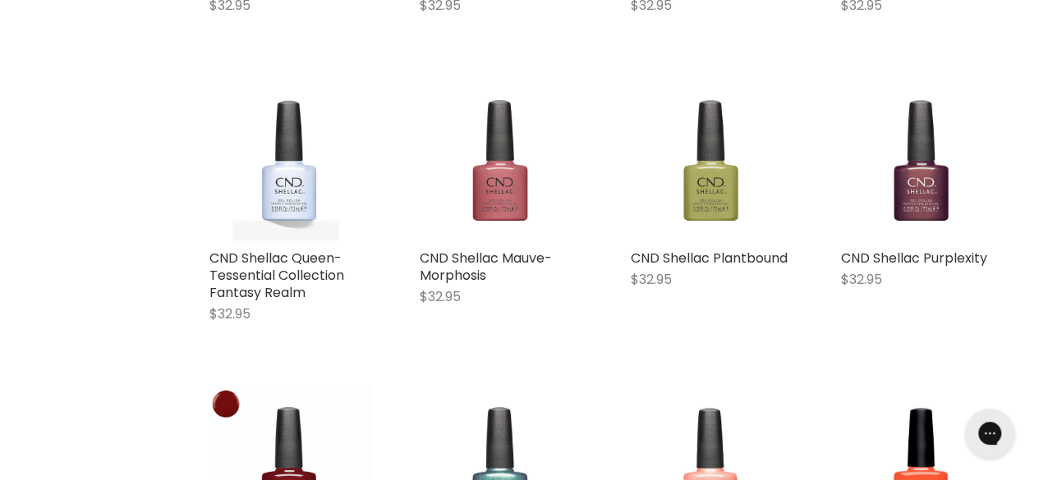
scroll to position [1515, 0]
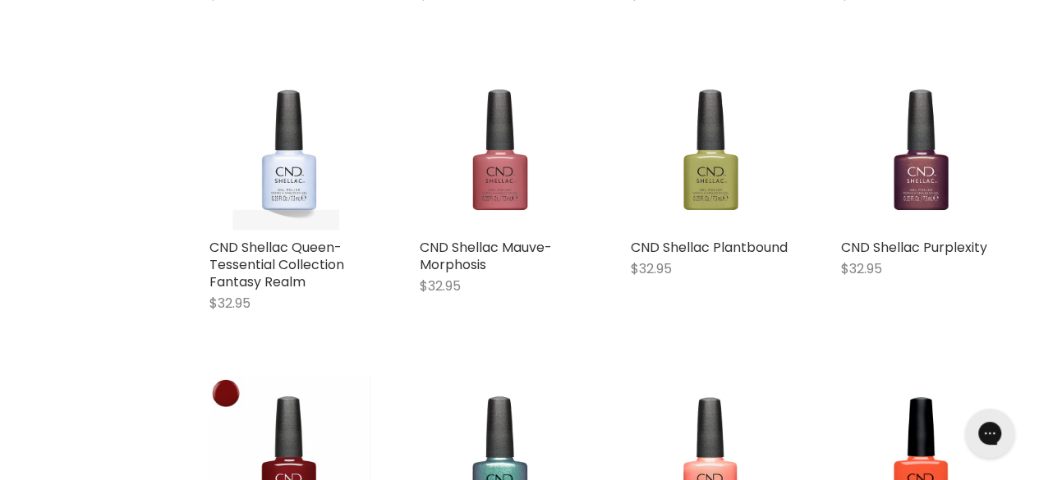
click at [618, 317] on div "CND Shellac Plantbound $32.95 CND Shellac Quick shop Add to cart" at bounding box center [711, 199] width 194 height 292
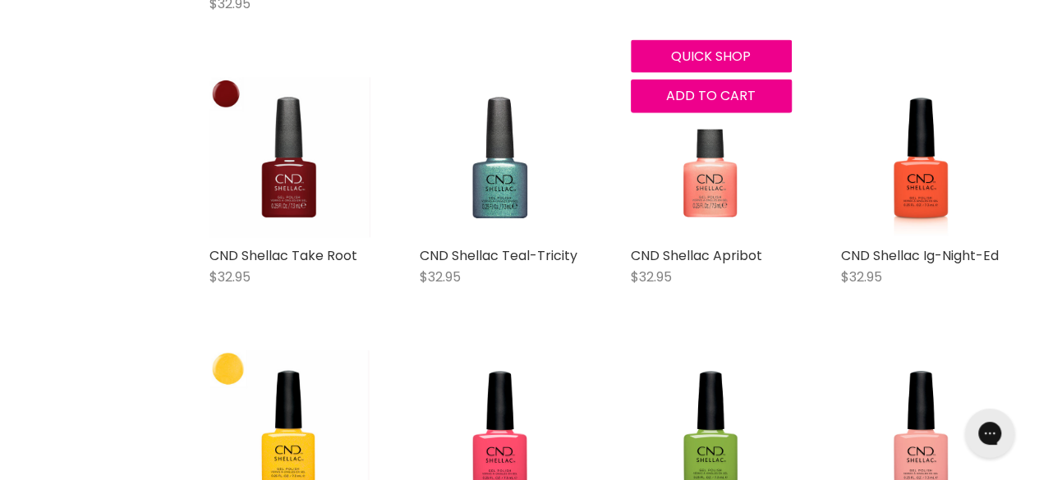
scroll to position [1820, 0]
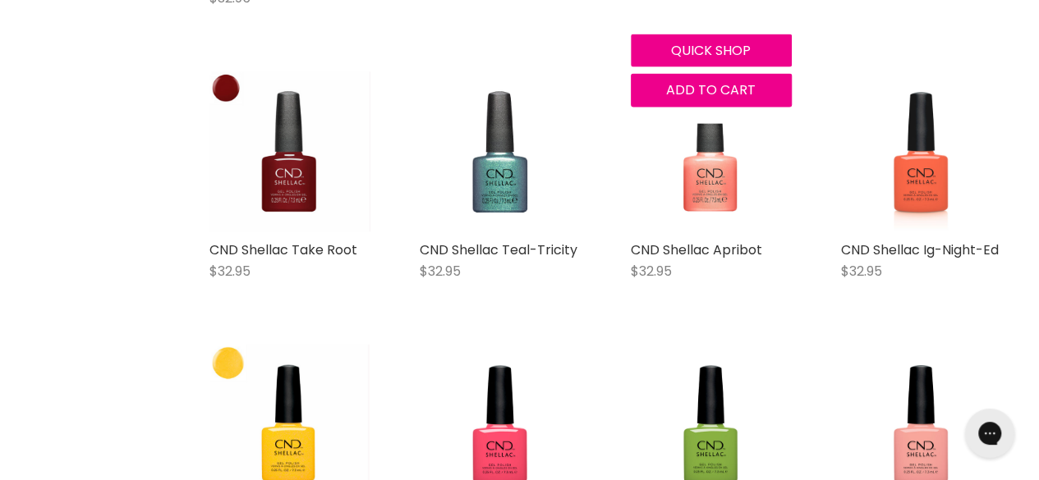
click at [926, 164] on img "Main content" at bounding box center [921, 151] width 161 height 161
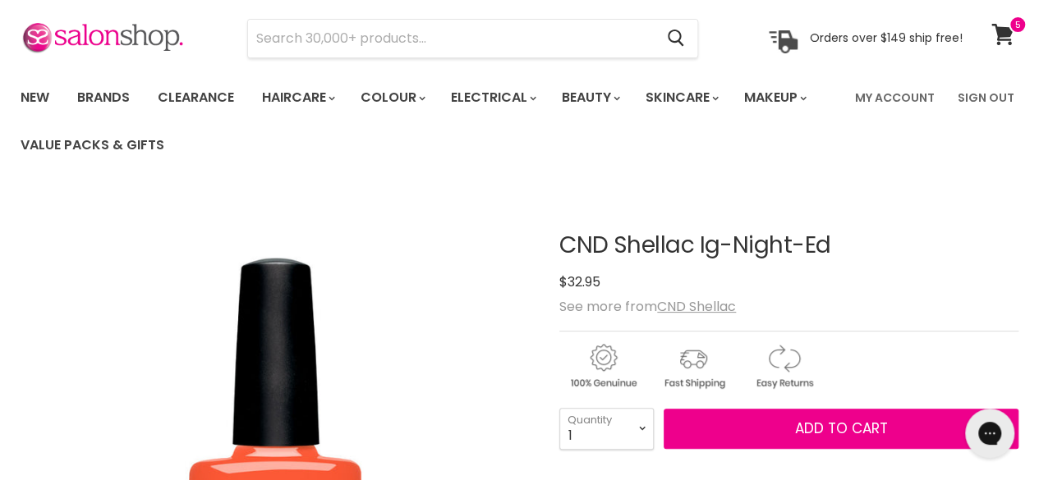
scroll to position [61, 0]
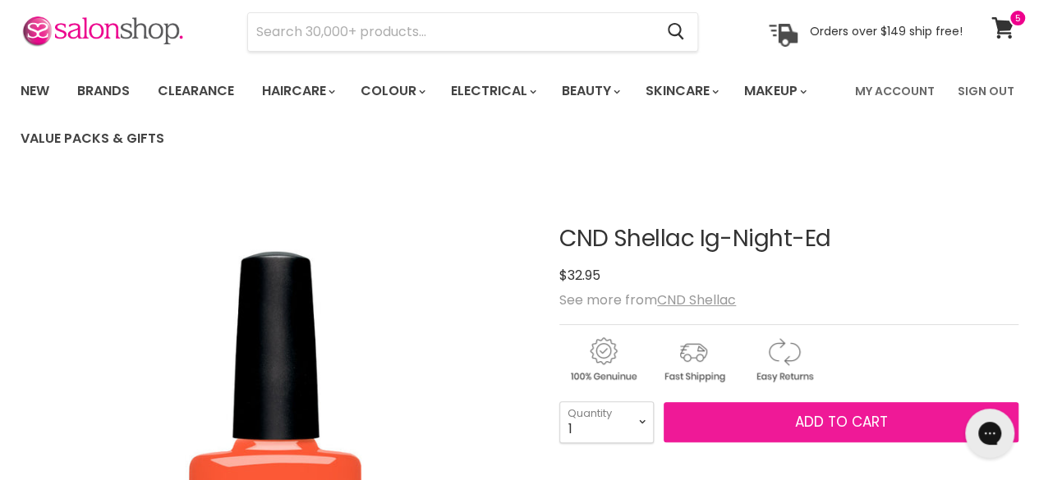
click at [833, 416] on span "Add to cart" at bounding box center [841, 422] width 93 height 20
click at [815, 424] on span "Add to cart" at bounding box center [841, 422] width 93 height 20
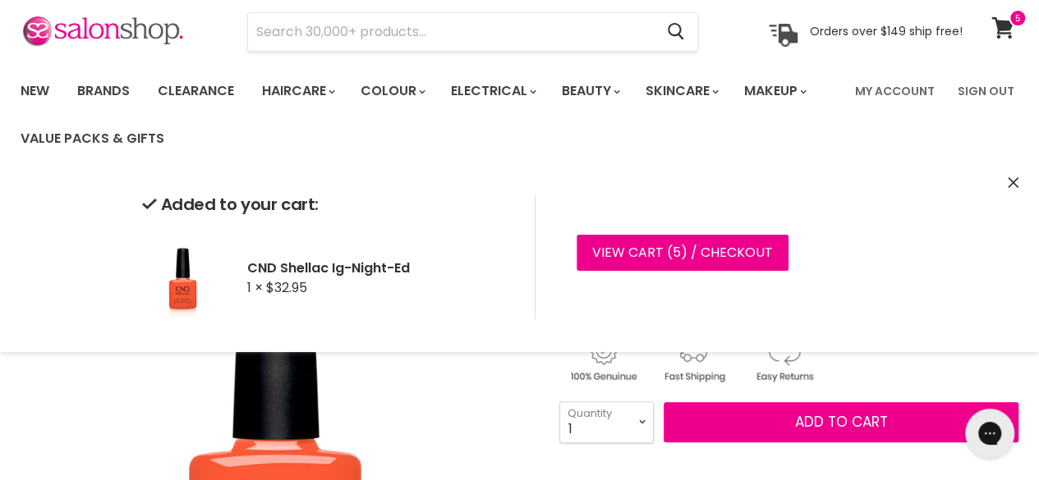
click at [1013, 183] on icon "Close" at bounding box center [1013, 182] width 11 height 11
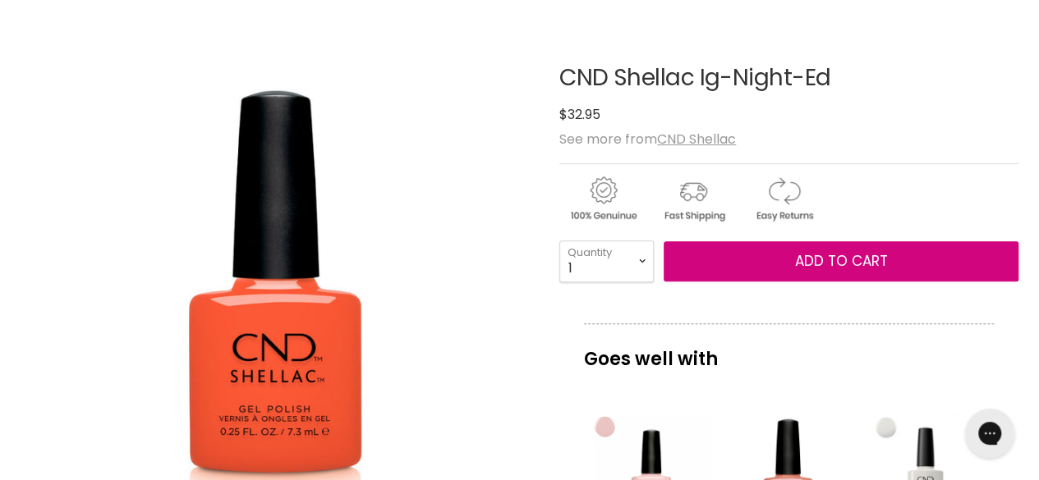
scroll to position [231, 0]
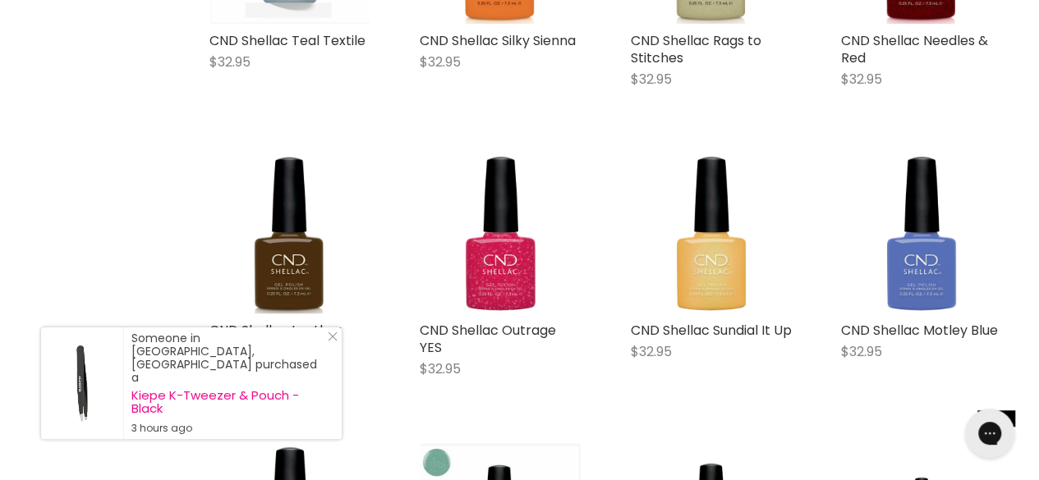
scroll to position [3487, 0]
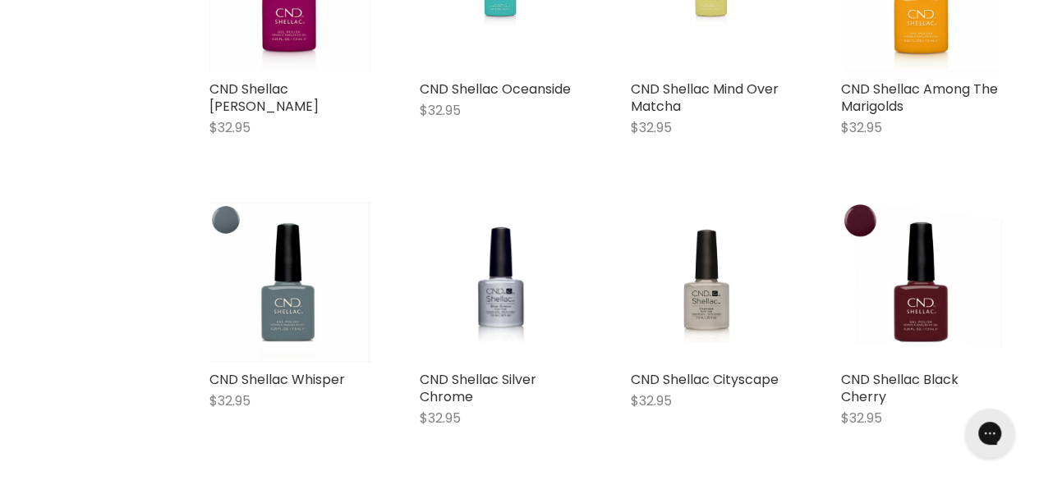
scroll to position [6904, 0]
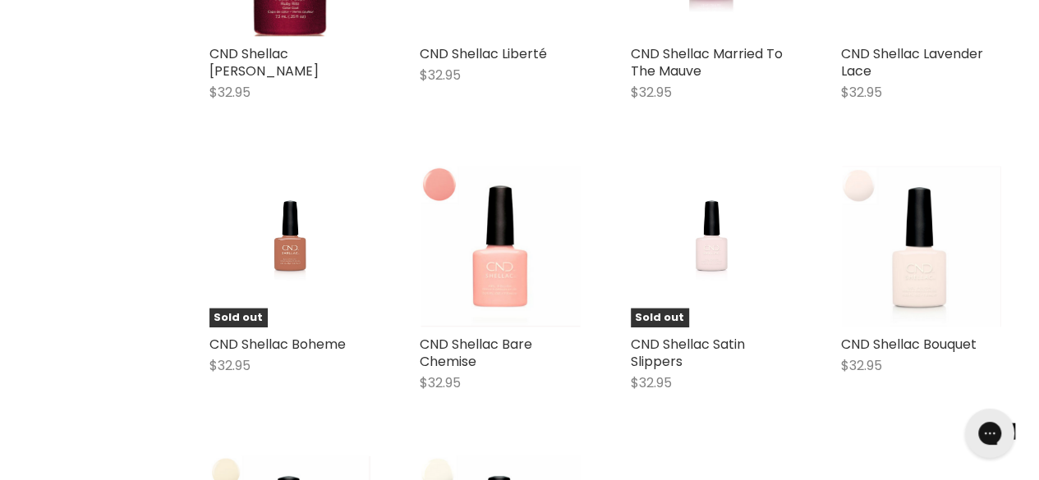
scroll to position [7826, 0]
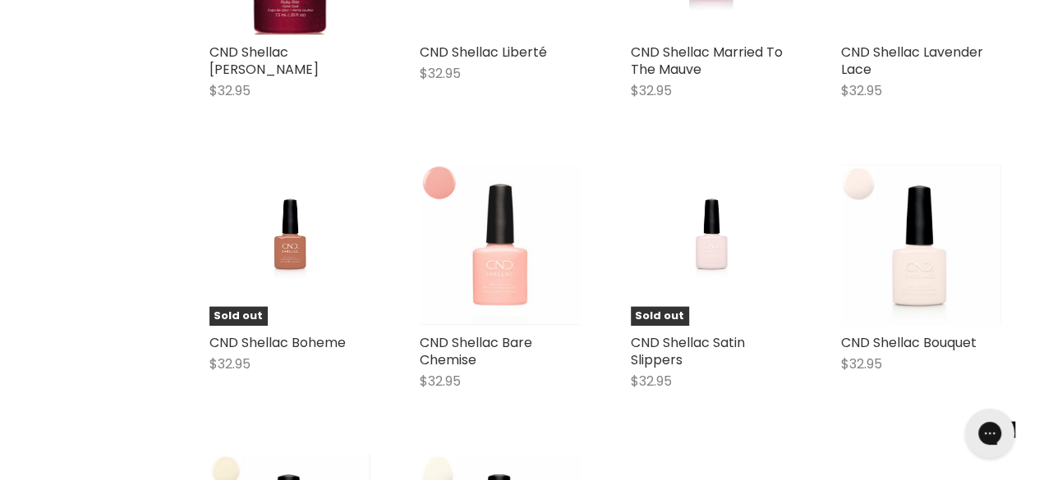
click at [505, 264] on img "Main content" at bounding box center [500, 245] width 159 height 161
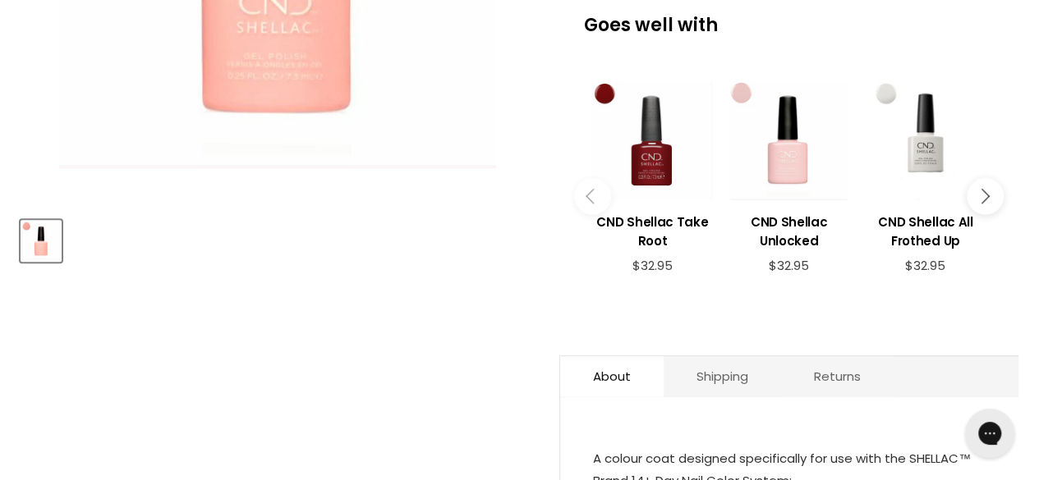
scroll to position [557, 0]
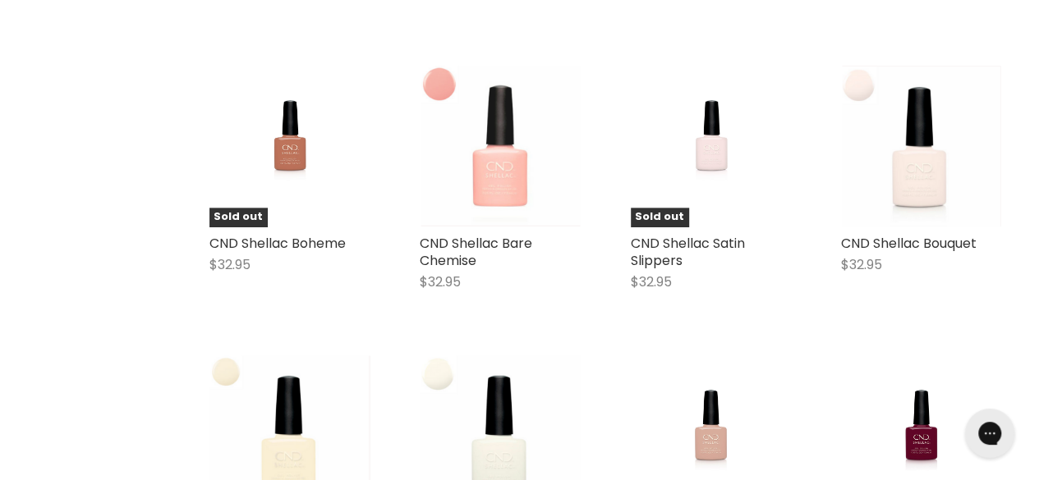
click at [494, 163] on img "Main content" at bounding box center [500, 145] width 159 height 161
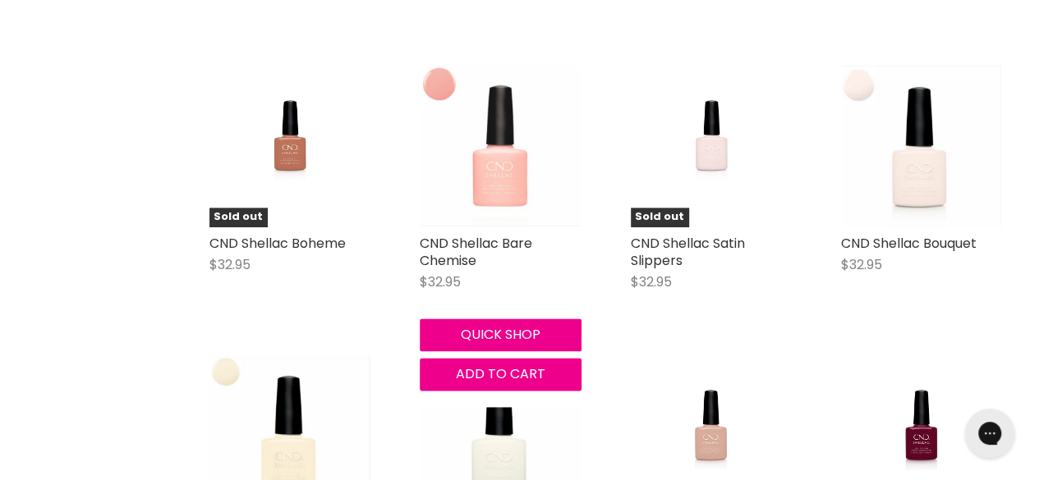
click at [515, 153] on img "Main content" at bounding box center [500, 145] width 159 height 161
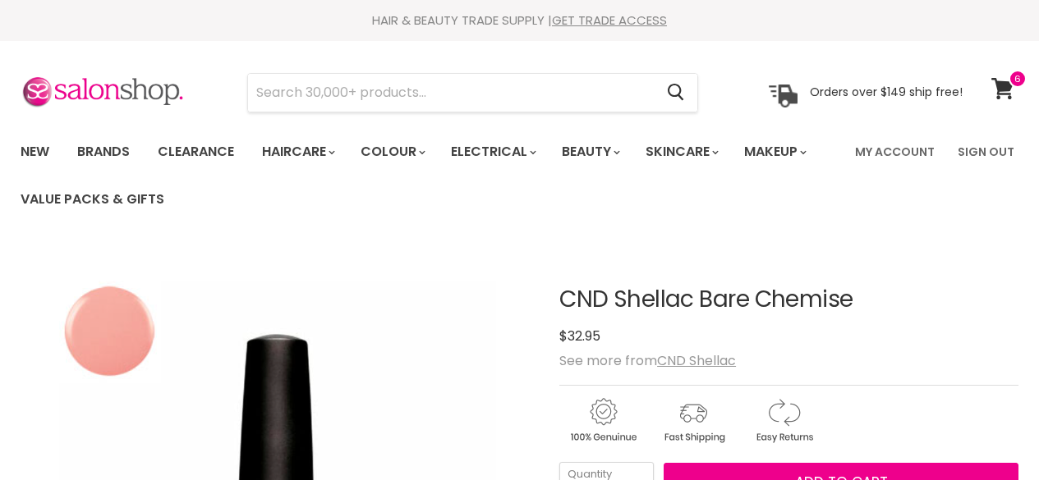
scroll to position [140, 0]
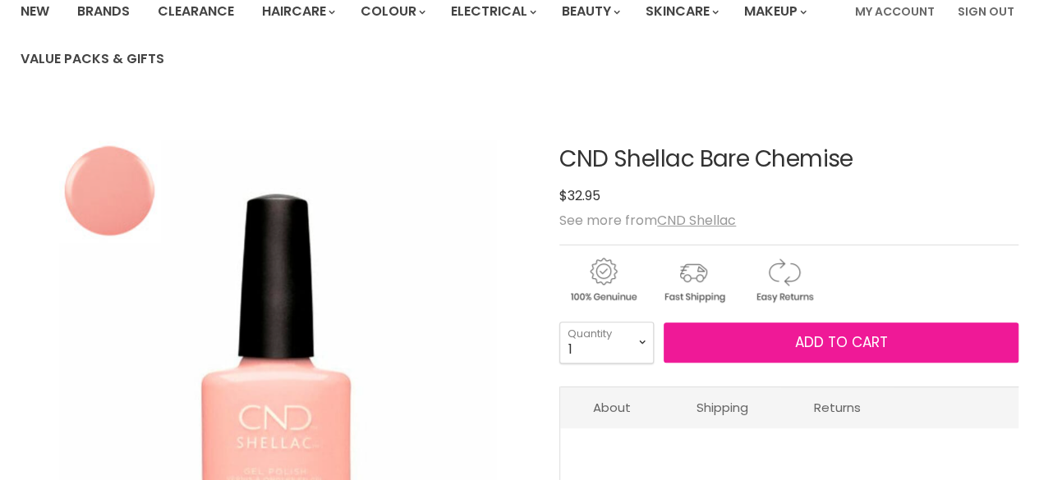
click at [849, 326] on button "Add to cart" at bounding box center [841, 343] width 355 height 41
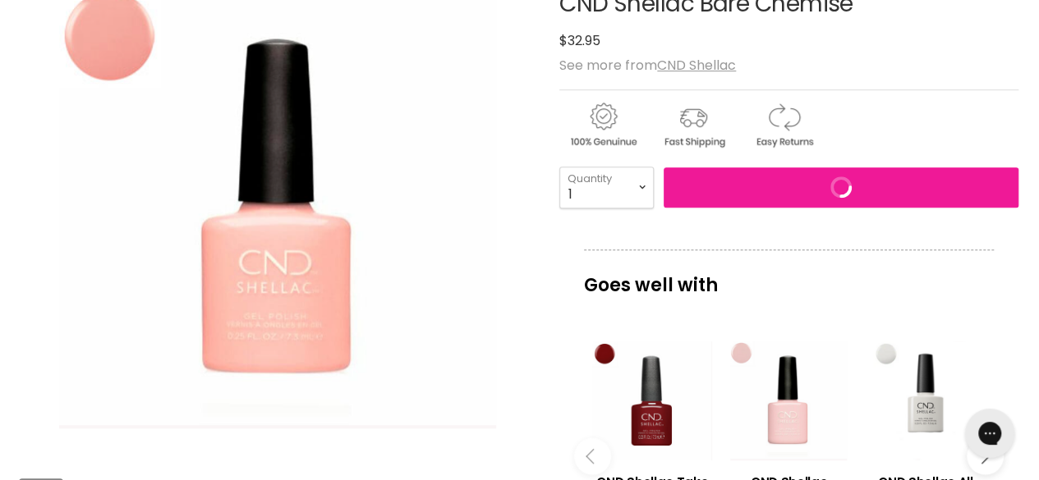
scroll to position [306, 0]
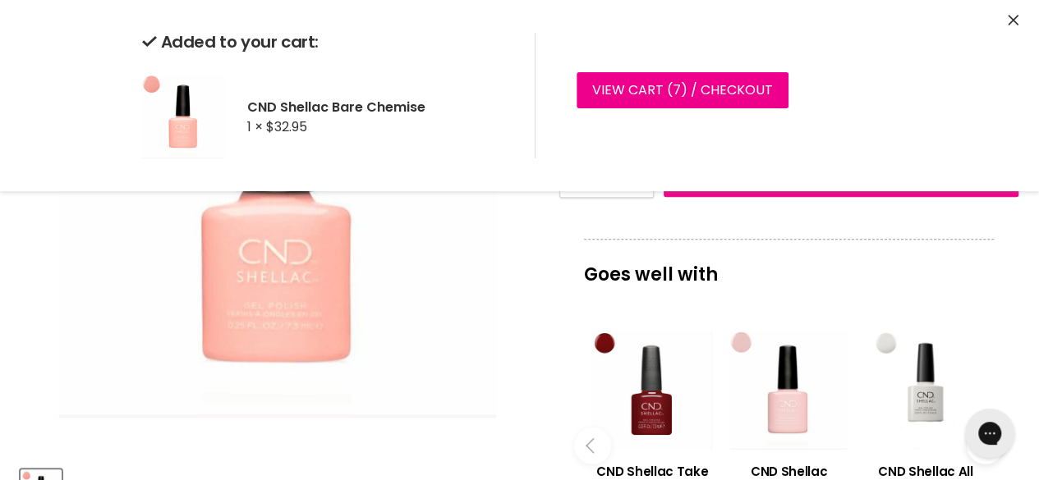
click at [382, 63] on div "Added to your cart: CND Shellac Bare Chemise 1 × $32.95" at bounding box center [338, 96] width 393 height 126
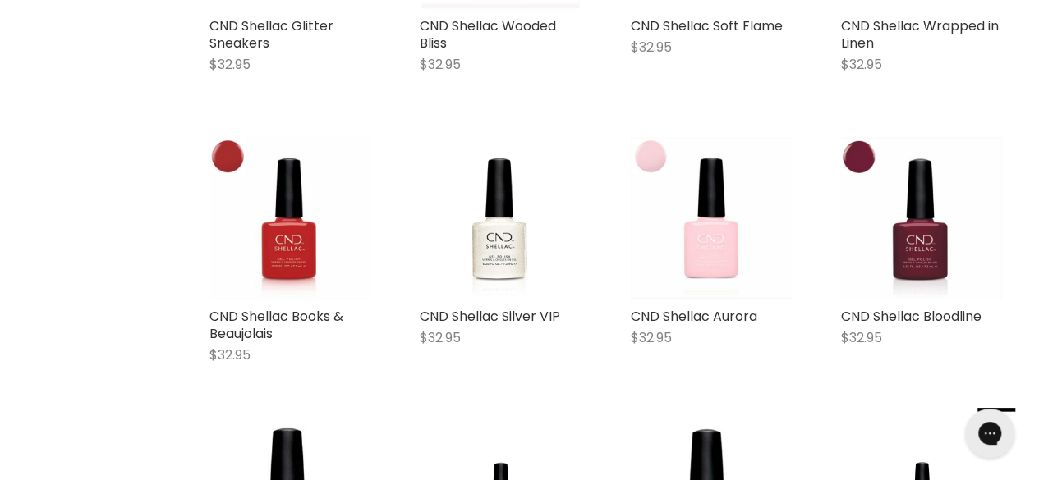
scroll to position [1703, 0]
click at [715, 247] on img "Main content" at bounding box center [711, 217] width 160 height 161
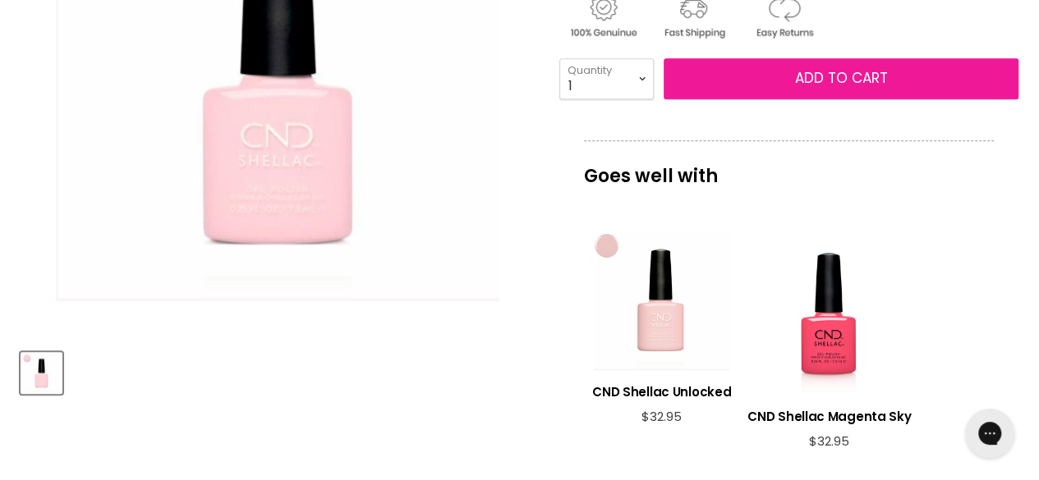
click at [816, 76] on span "Add to cart" at bounding box center [841, 78] width 93 height 20
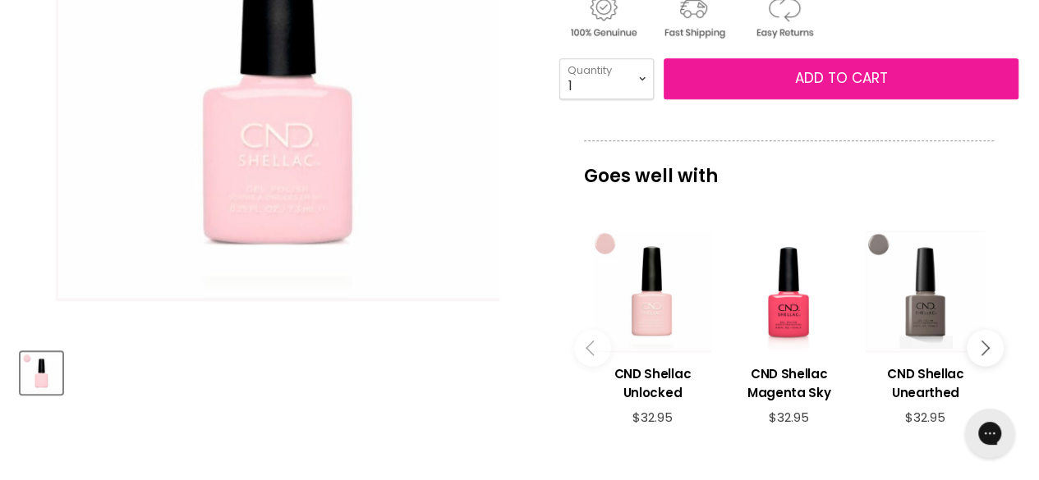
click at [819, 74] on span "Add to cart" at bounding box center [841, 78] width 93 height 20
